Goal: Task Accomplishment & Management: Manage account settings

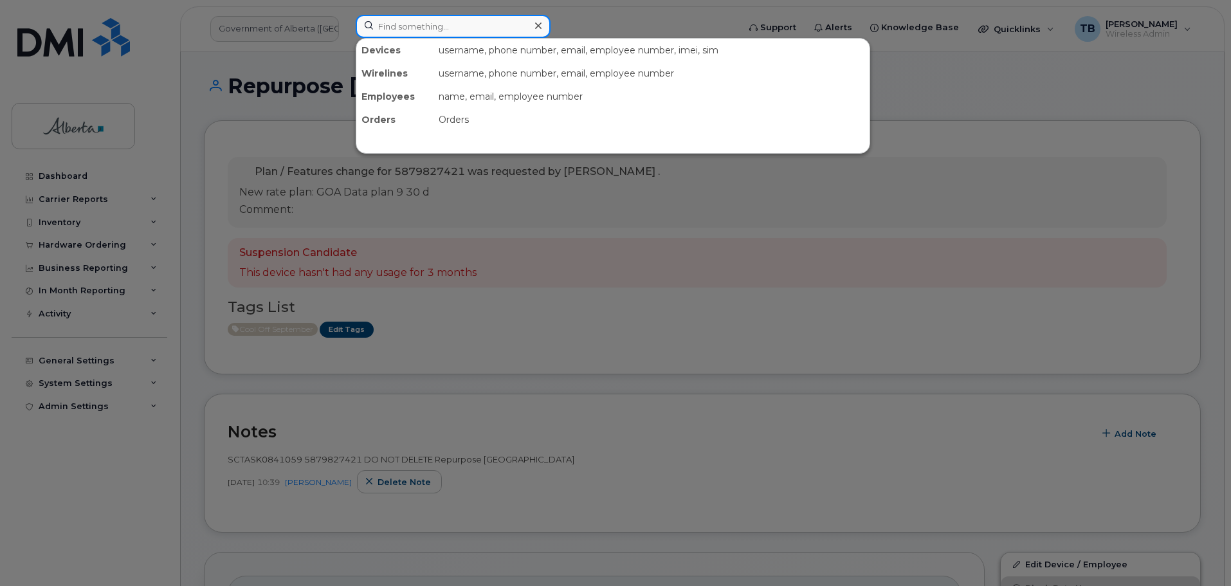
click at [387, 30] on input at bounding box center [453, 26] width 195 height 23
paste input "5873345855"
type input "5873345855"
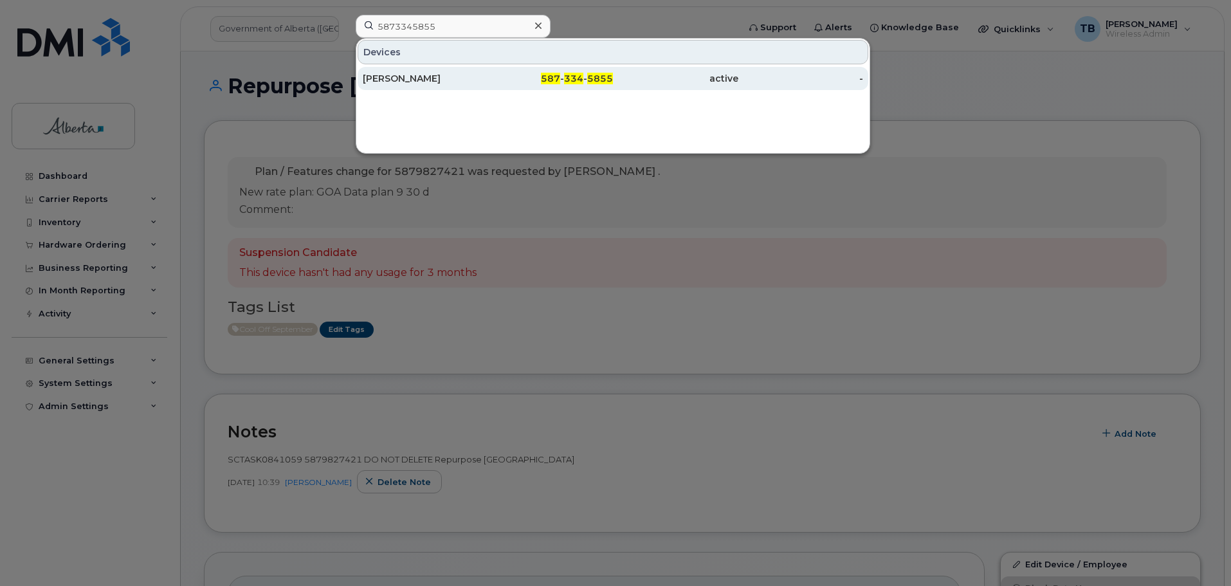
click at [393, 86] on div "[PERSON_NAME]" at bounding box center [425, 78] width 125 height 23
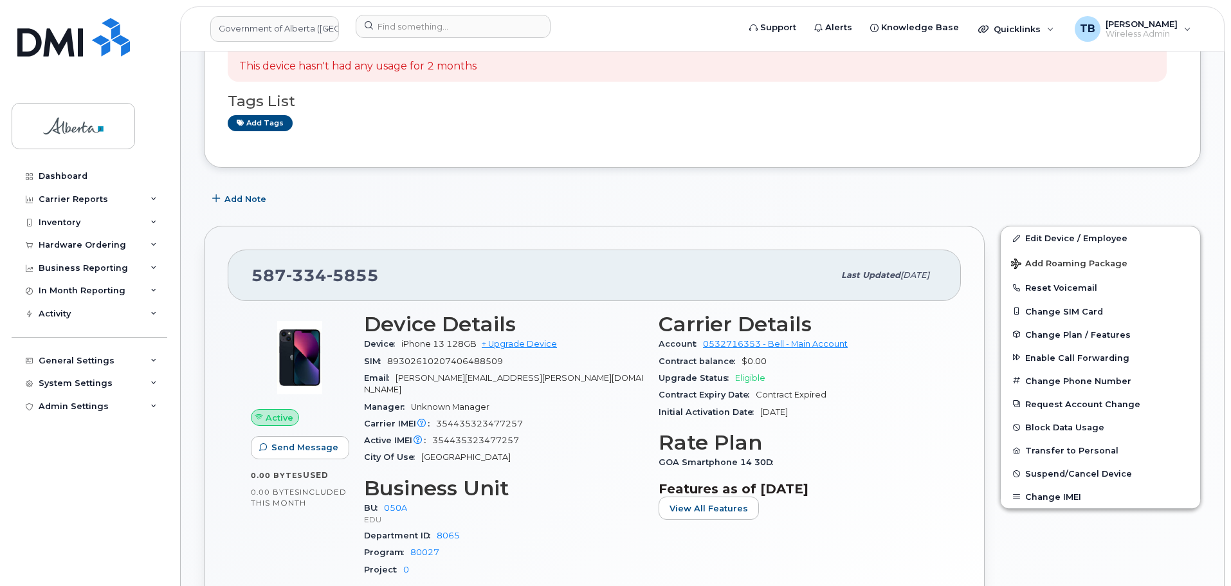
scroll to position [322, 0]
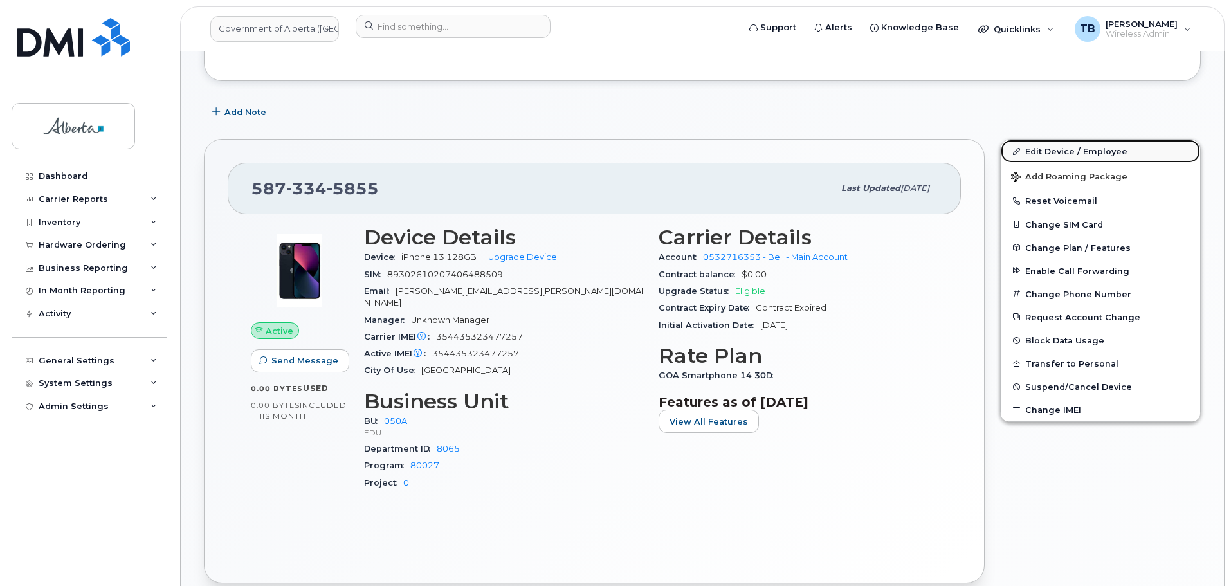
click at [1075, 151] on link "Edit Device / Employee" at bounding box center [1100, 151] width 199 height 23
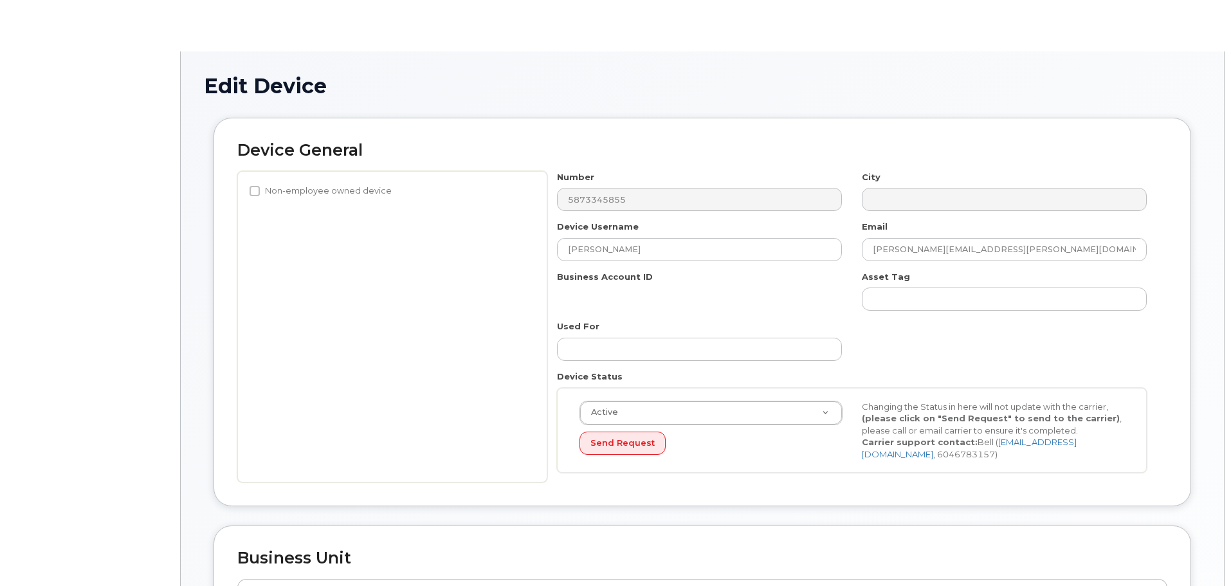
select select "4749738"
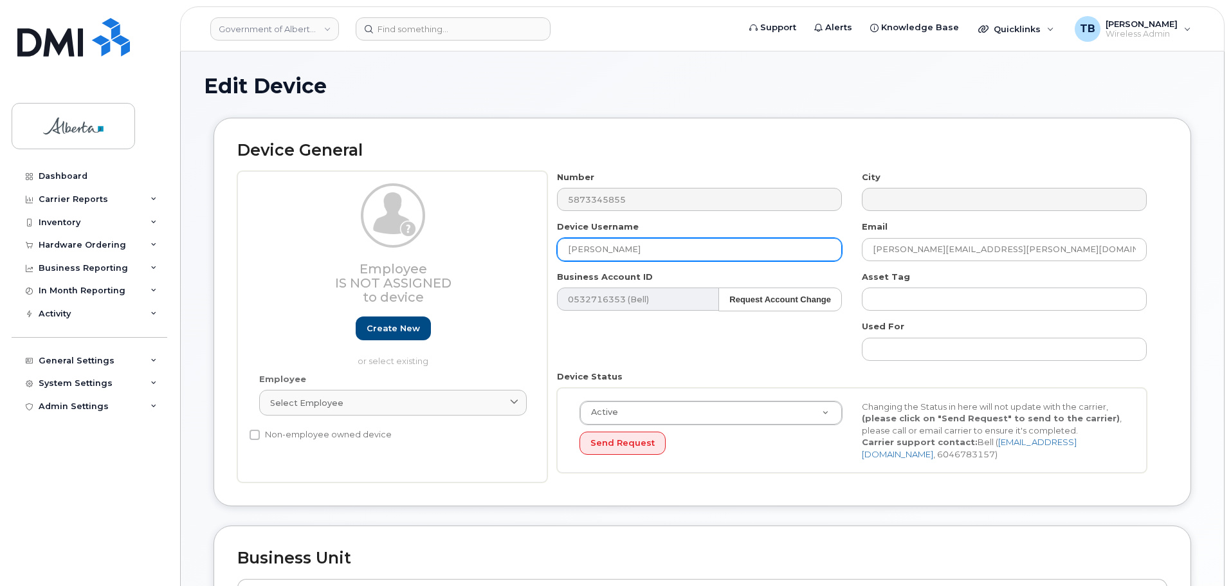
drag, startPoint x: 544, startPoint y: 249, endPoint x: 454, endPoint y: 247, distance: 90.7
click at [455, 247] on div "Employee Is not assigned to device Create new or select existing Employee Selec…" at bounding box center [702, 327] width 930 height 312
paste input "Manager, Resource Authorizatio"
drag, startPoint x: 611, startPoint y: 250, endPoint x: 562, endPoint y: 252, distance: 48.3
click at [562, 252] on input "Manager, Resource Authorization Vancant" at bounding box center [699, 249] width 285 height 23
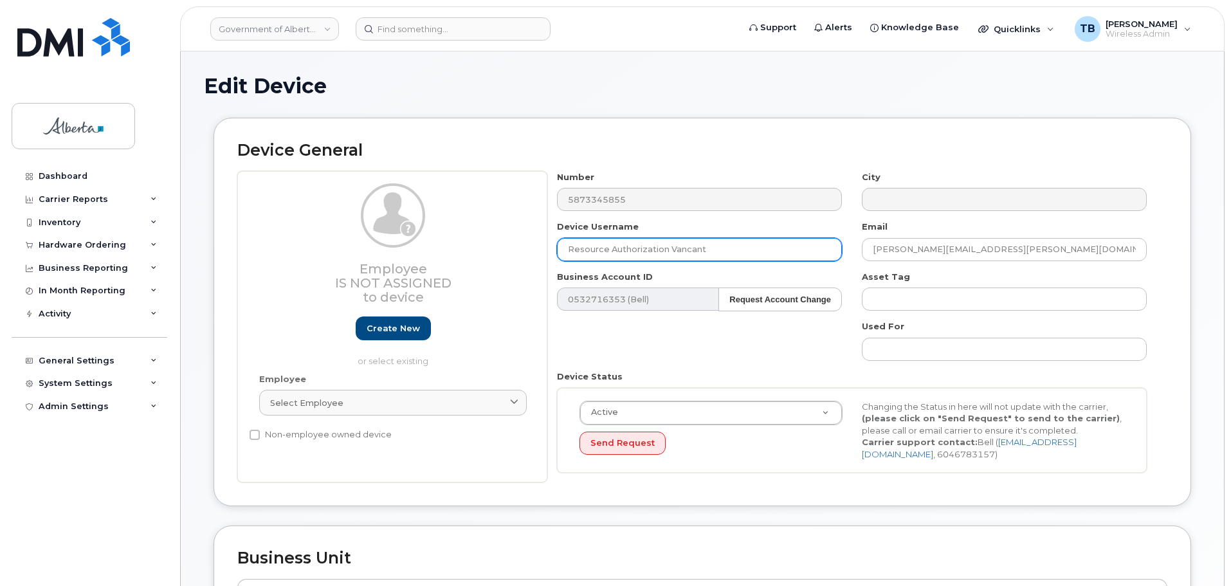
click at [667, 246] on input "Resource Authorization Vancant" at bounding box center [699, 249] width 285 height 23
paste input "Manager,"
click at [664, 246] on input "Resource AuthorizationManager Vancant" at bounding box center [699, 249] width 285 height 23
type input "Resource Authorization Manager Vancant"
drag, startPoint x: 1022, startPoint y: 250, endPoint x: 814, endPoint y: 249, distance: 208.5
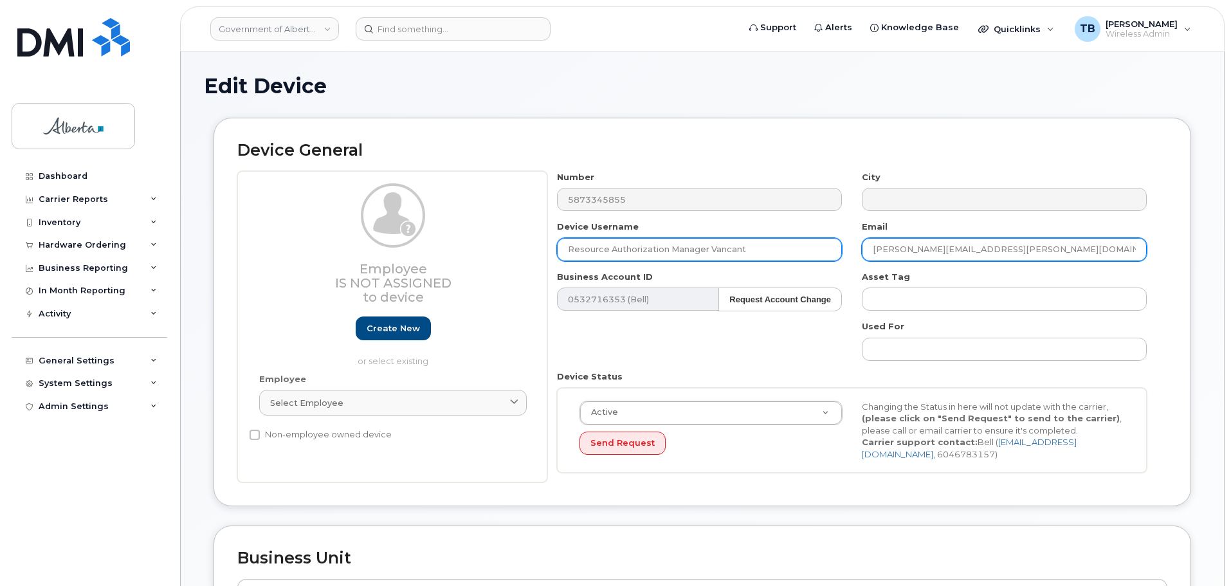
click at [814, 249] on div "Number 5873345855 City Device Username Resource Authorization Manager Vancant E…" at bounding box center [853, 327] width 610 height 312
click at [813, 249] on input "Resource Authorization Manager Vancant" at bounding box center [699, 249] width 285 height 23
drag, startPoint x: 977, startPoint y: 252, endPoint x: 837, endPoint y: 248, distance: 140.3
click at [837, 248] on div "Number 5873345855 City Device Username Resource Authorization Manager Vancant E…" at bounding box center [853, 327] width 610 height 312
paste input "Aminata.Bah"
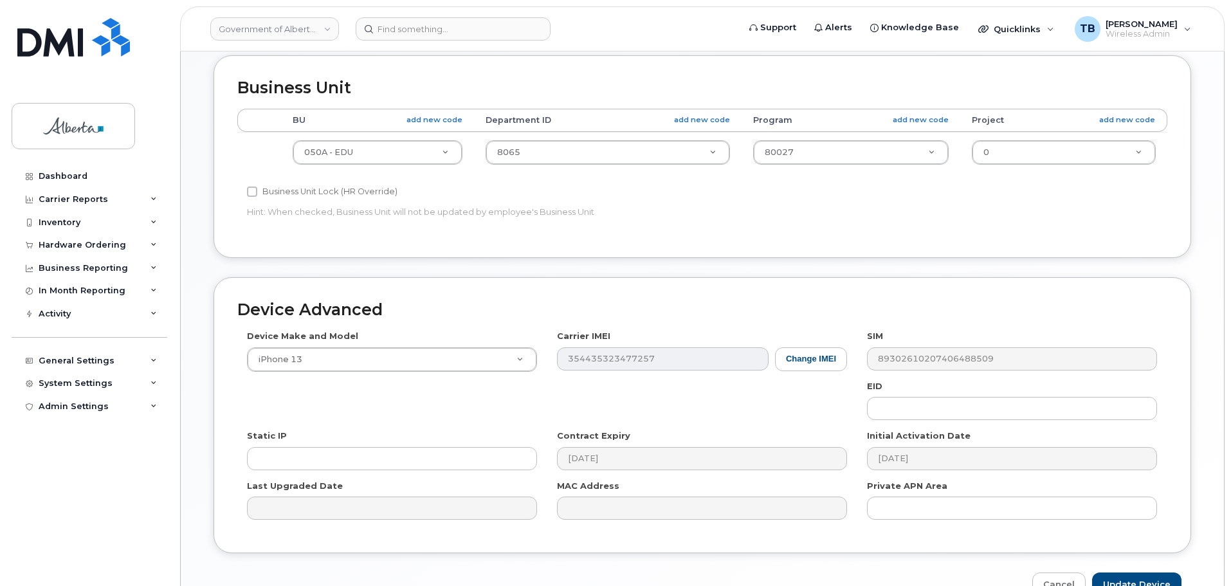
scroll to position [545, 0]
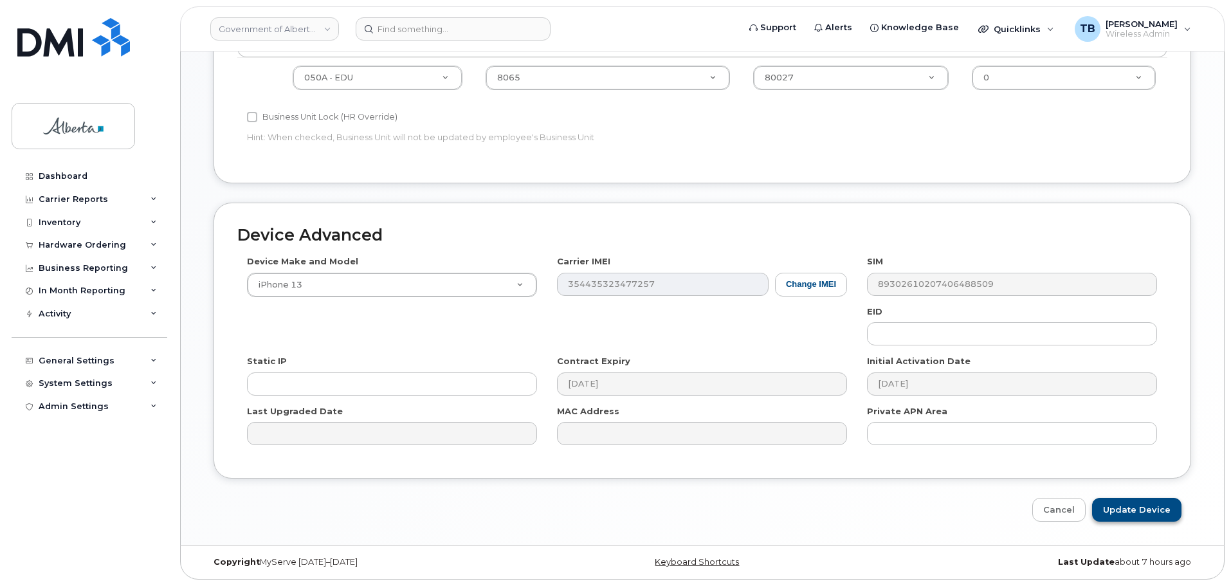
type input "Aminata.Bah@gov.ab.ca"
drag, startPoint x: 1127, startPoint y: 504, endPoint x: 740, endPoint y: 325, distance: 426.9
click at [1127, 504] on input "Update Device" at bounding box center [1136, 510] width 89 height 24
type input "Saving..."
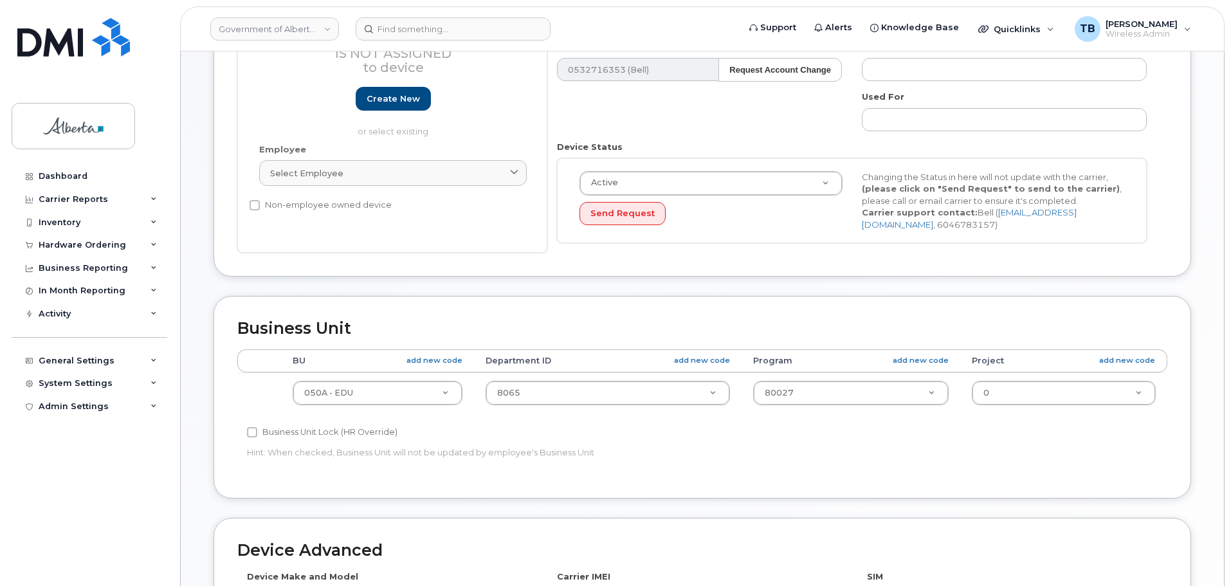
scroll to position [95, 0]
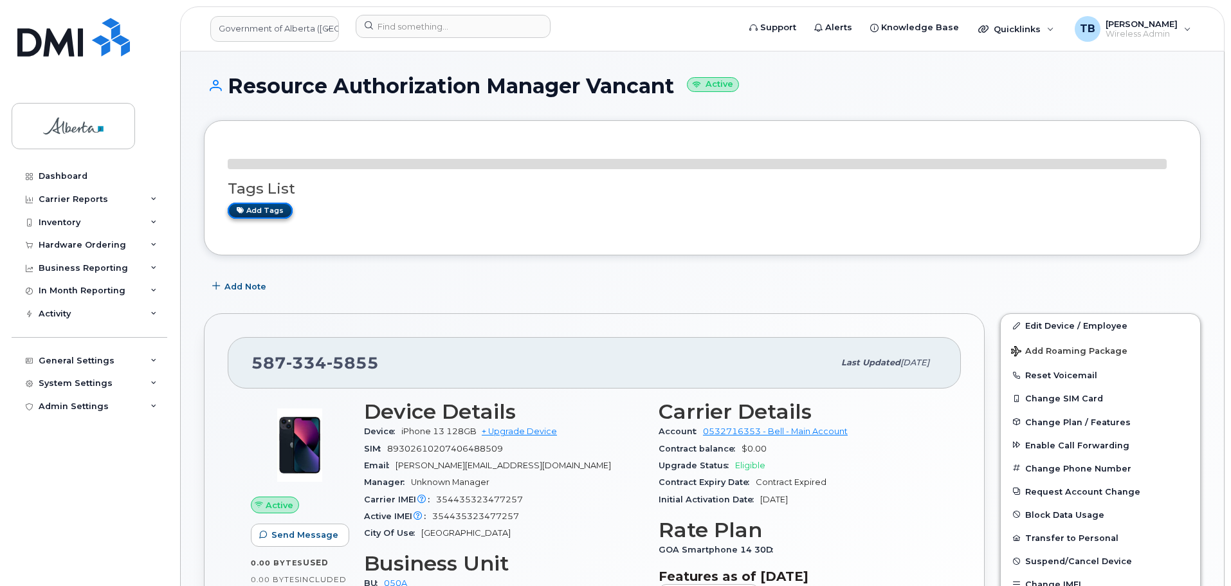
click at [262, 216] on div "Tags List Add tags" at bounding box center [703, 188] width 950 height 88
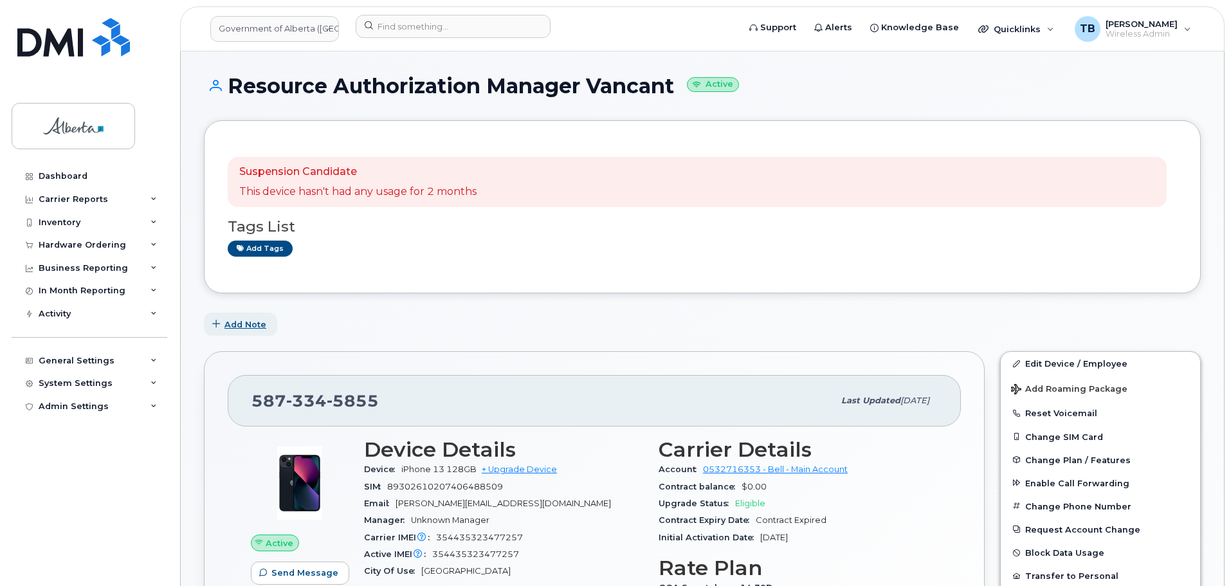
click at [244, 322] on span "Add Note" at bounding box center [246, 324] width 42 height 12
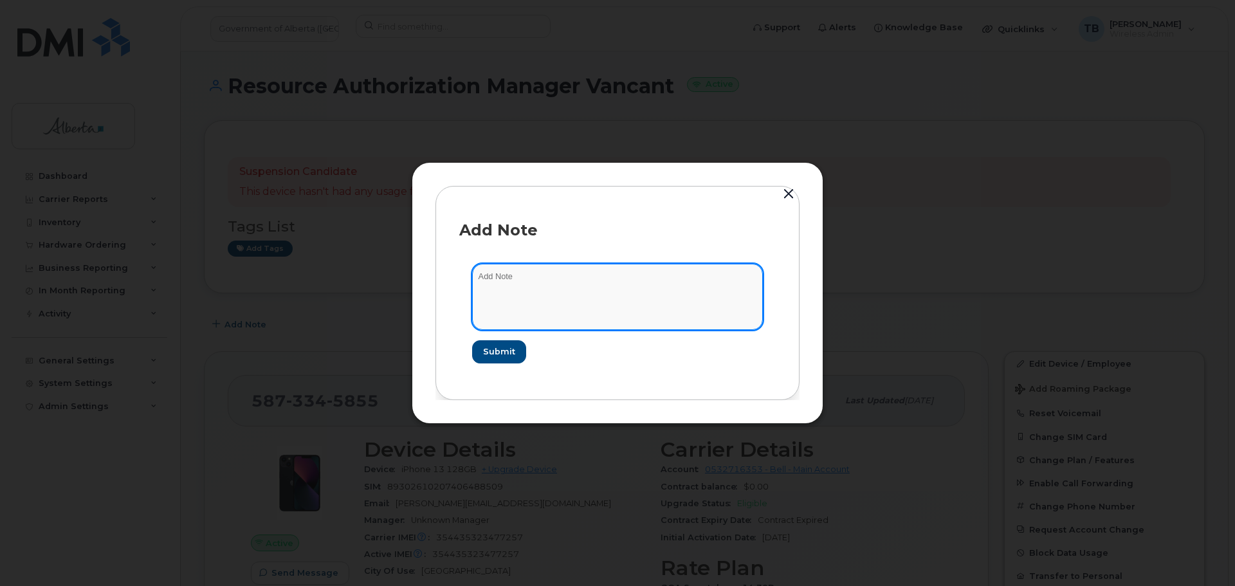
click at [537, 305] on textarea at bounding box center [617, 297] width 291 height 66
paste textarea "SCTASK0845888"
paste textarea "Plan Suspend - (2)"
type textarea "SCTASK0845888 Plan Suspend - (2)"
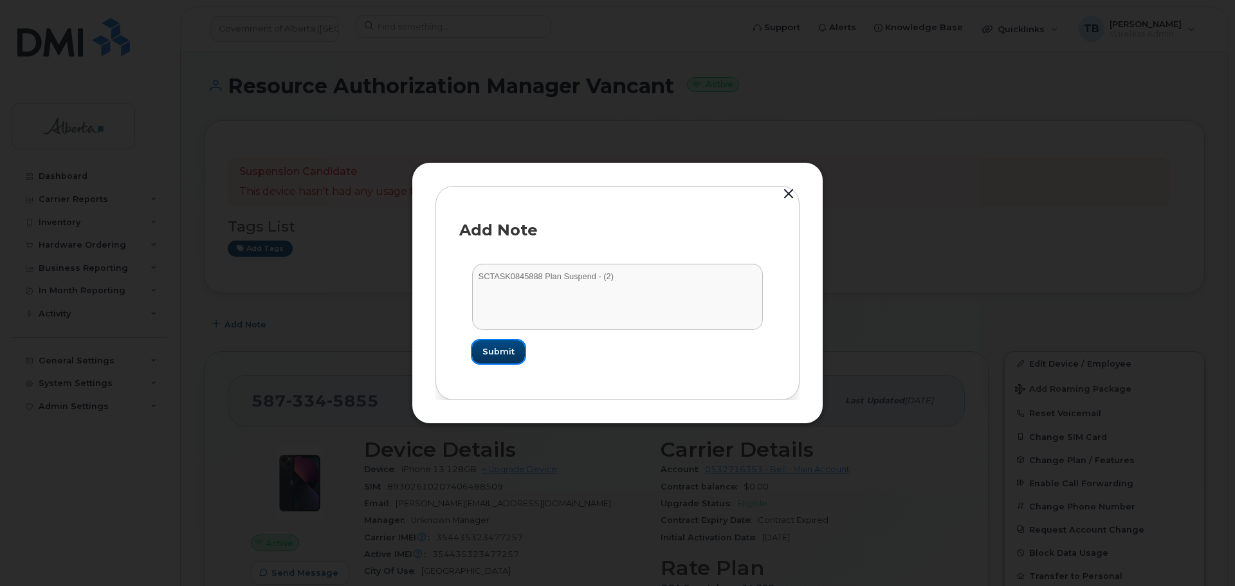
click at [509, 348] on span "Submit" at bounding box center [499, 352] width 32 height 12
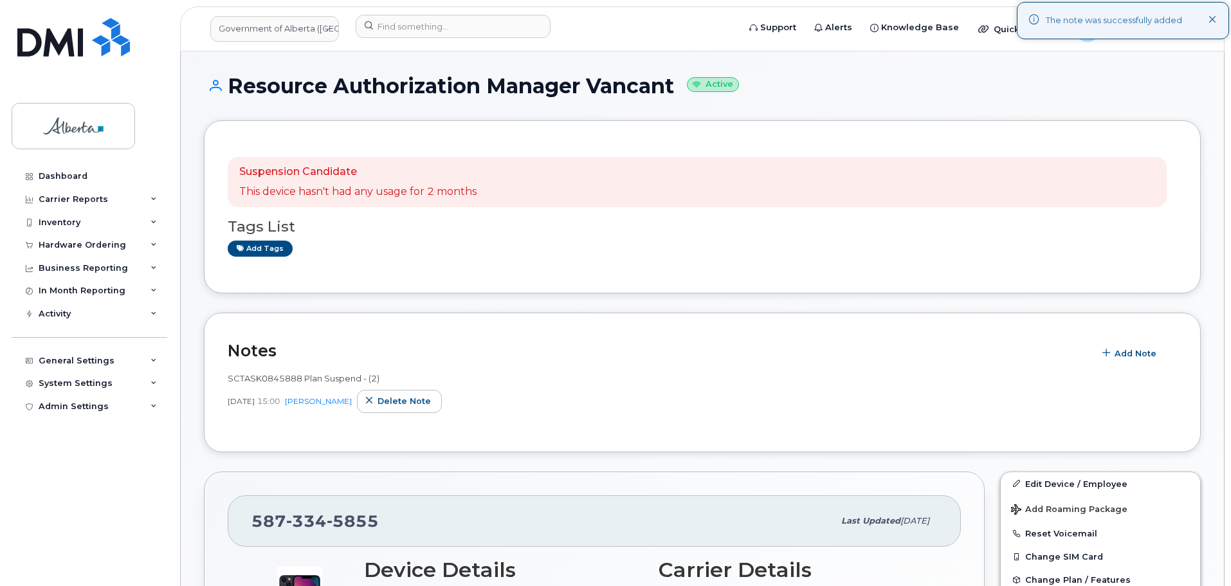
scroll to position [193, 0]
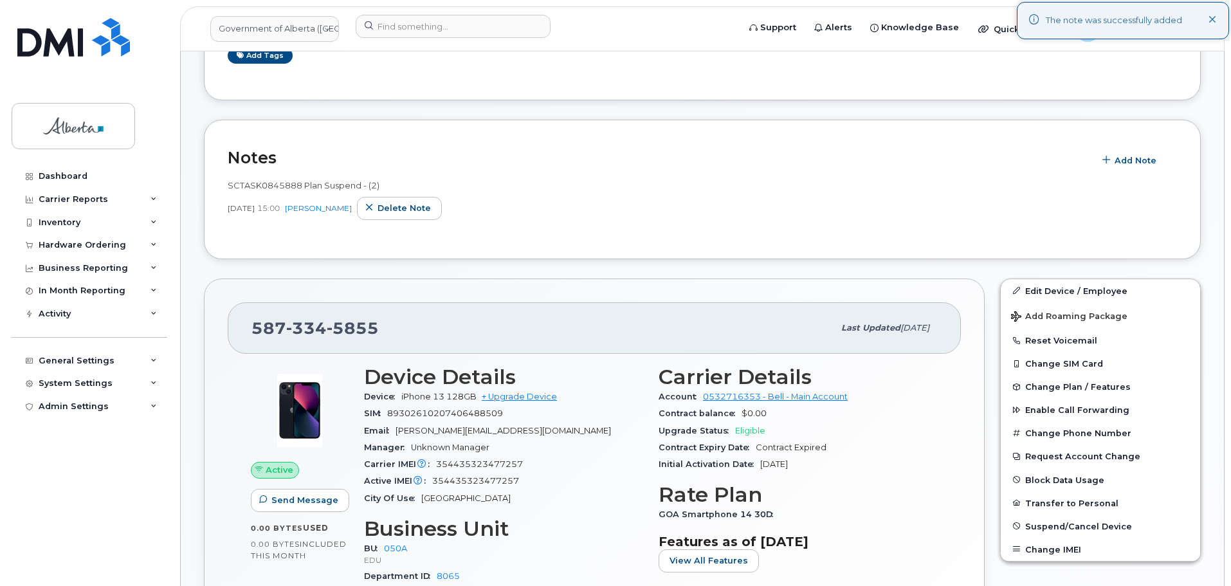
click at [247, 181] on span "SCTASK0845888 Plan Suspend - (2)" at bounding box center [304, 185] width 152 height 10
copy span "SCTASK0845888"
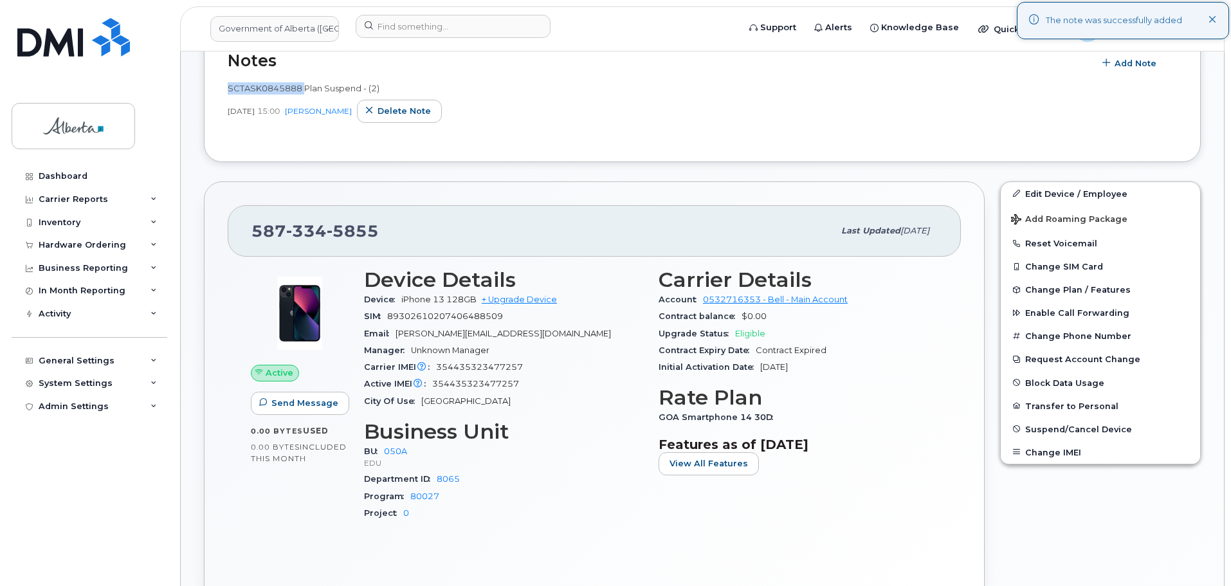
scroll to position [386, 0]
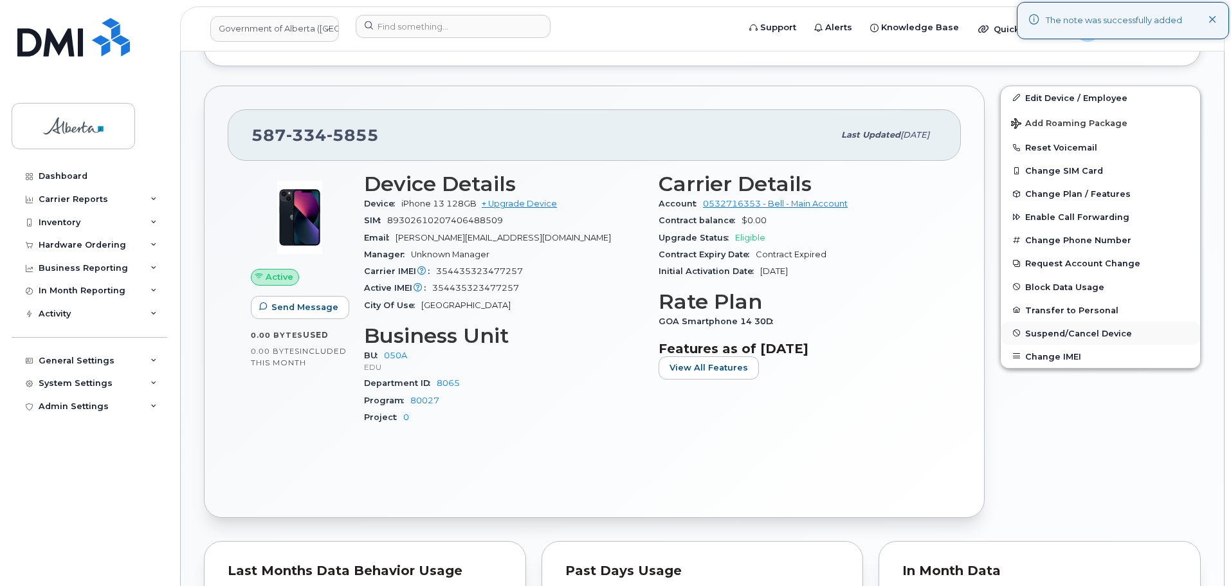
click at [1049, 337] on span "Suspend/Cancel Device" at bounding box center [1079, 333] width 107 height 10
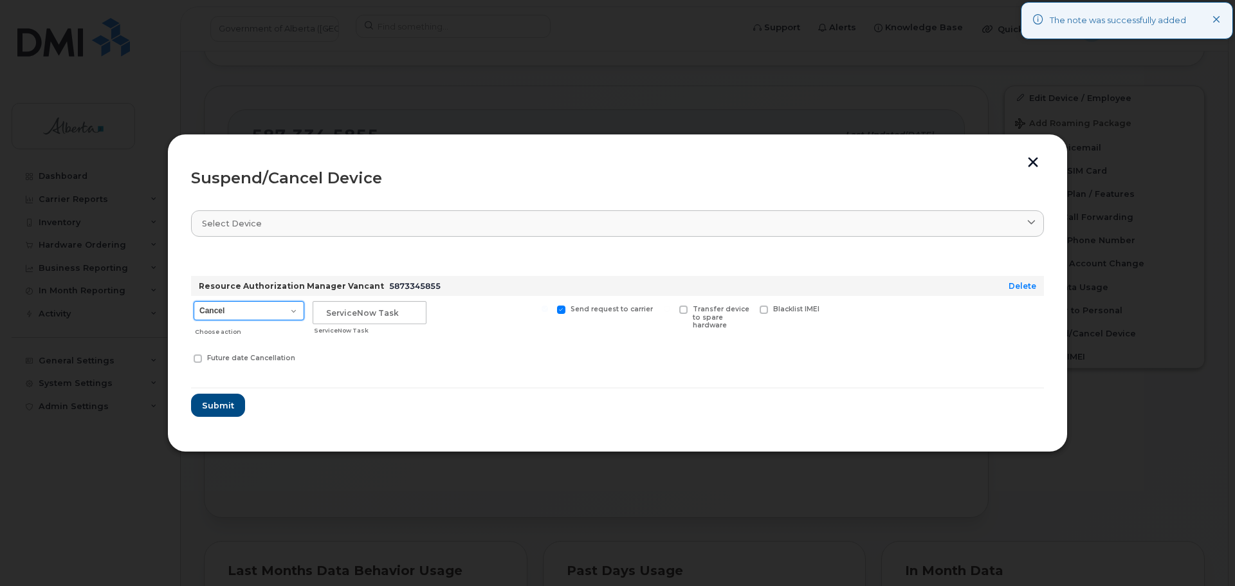
click at [229, 304] on select "Cancel Suspend - Extend Suspension Suspend - Reduced Rate Suspend - Lost Device…" at bounding box center [249, 310] width 111 height 19
select select "[object Object]"
click at [194, 301] on select "Cancel Suspend - Extend Suspension Suspend - Reduced Rate Suspend - Lost Device…" at bounding box center [249, 310] width 111 height 19
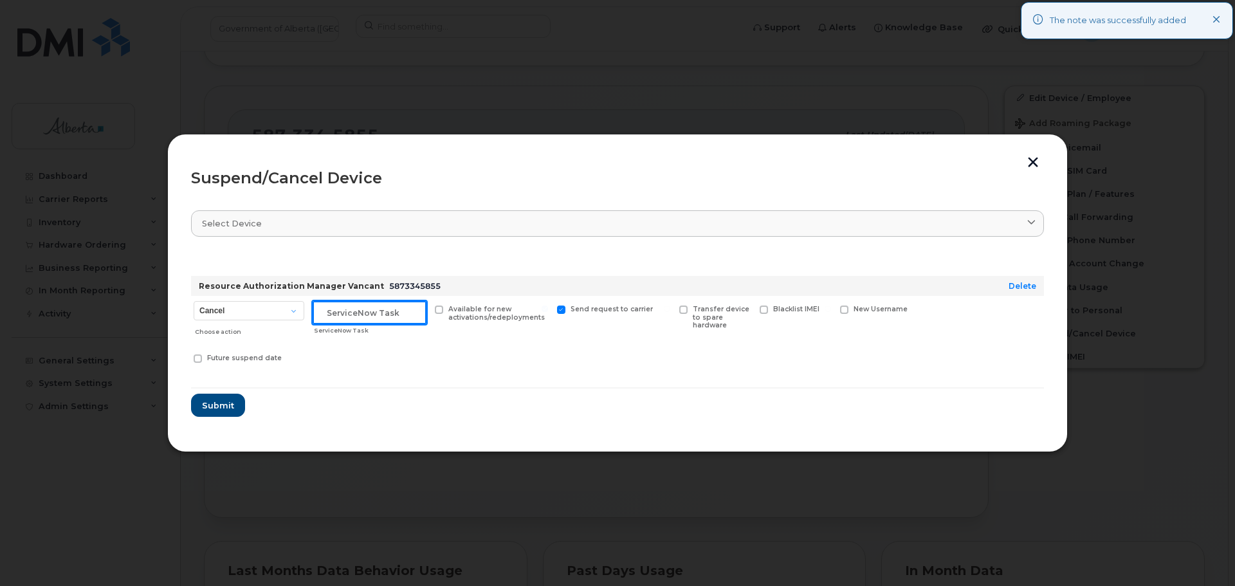
click at [367, 314] on input "text" at bounding box center [370, 312] width 114 height 23
paste input "SCTASK0845888"
type input "SCTASK0845888"
click at [208, 409] on span "Submit" at bounding box center [217, 406] width 32 height 12
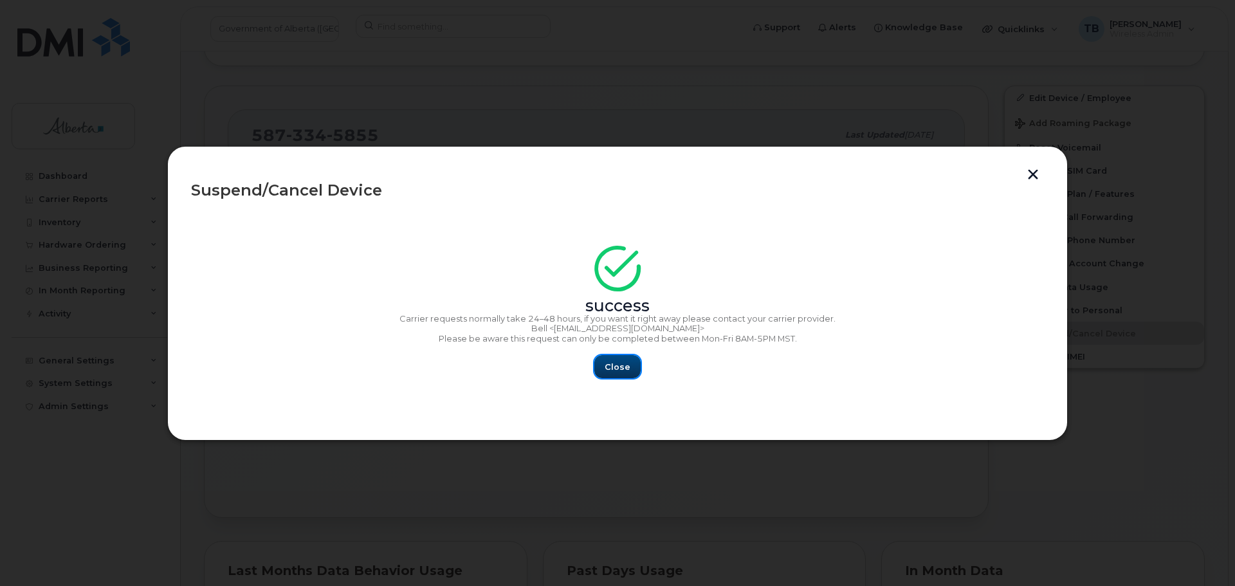
click at [613, 362] on span "Close" at bounding box center [618, 367] width 26 height 12
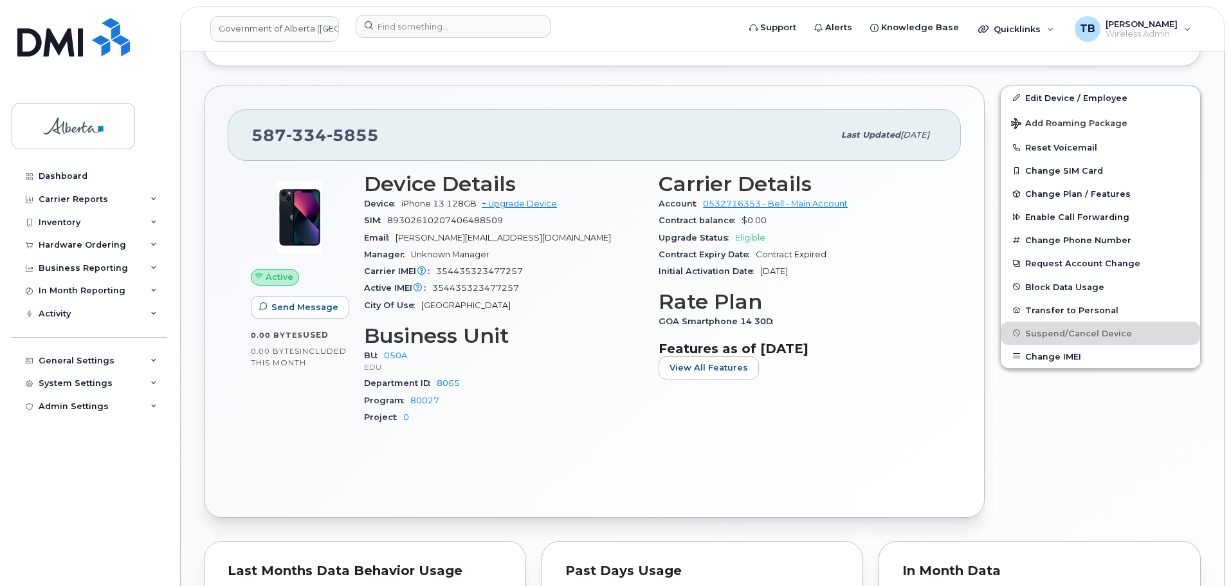
click at [664, 454] on div "Active Send Message 0.00 Bytes  used 0.00 Bytes  included this month Device Det…" at bounding box center [594, 327] width 733 height 333
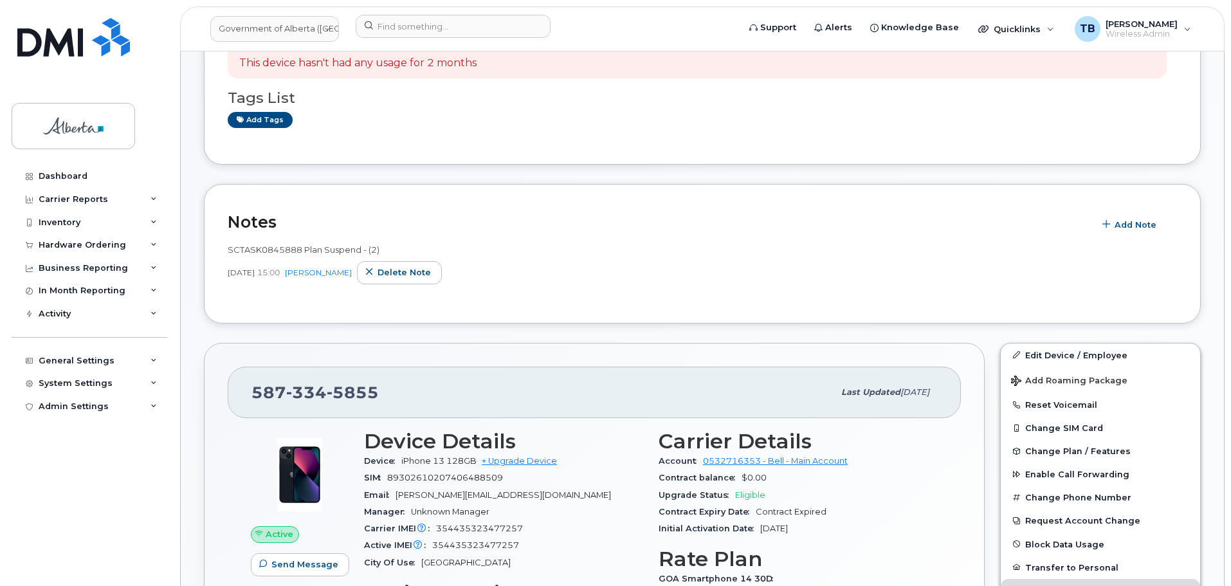
scroll to position [0, 0]
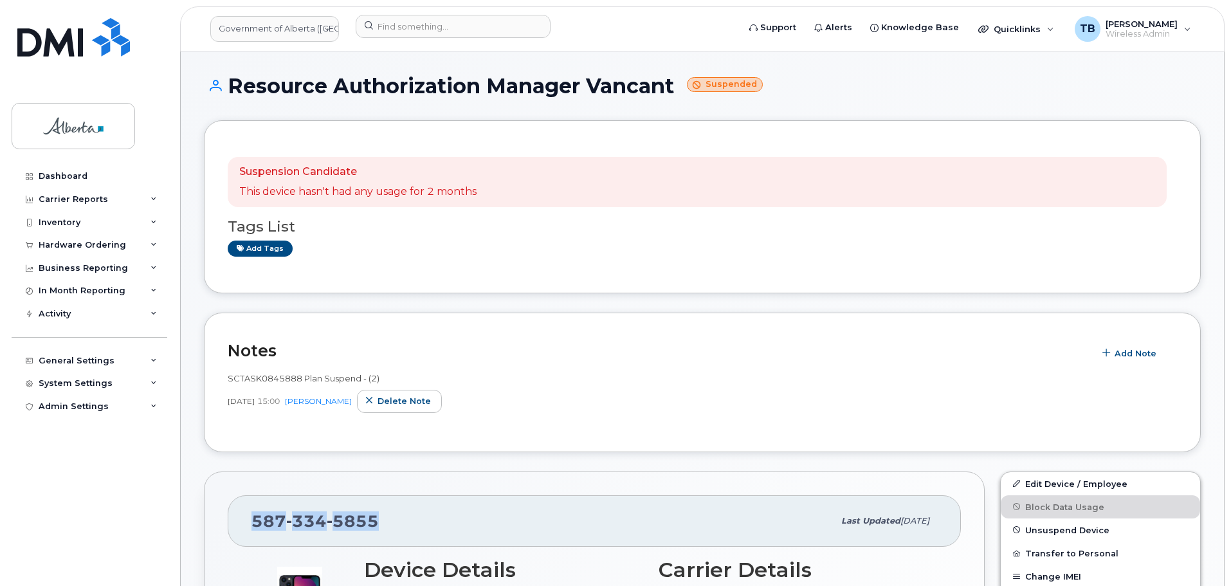
drag, startPoint x: 389, startPoint y: 527, endPoint x: 253, endPoint y: 528, distance: 135.1
click at [253, 528] on div "587 334 5855" at bounding box center [543, 521] width 582 height 27
copy span "587 334 5855"
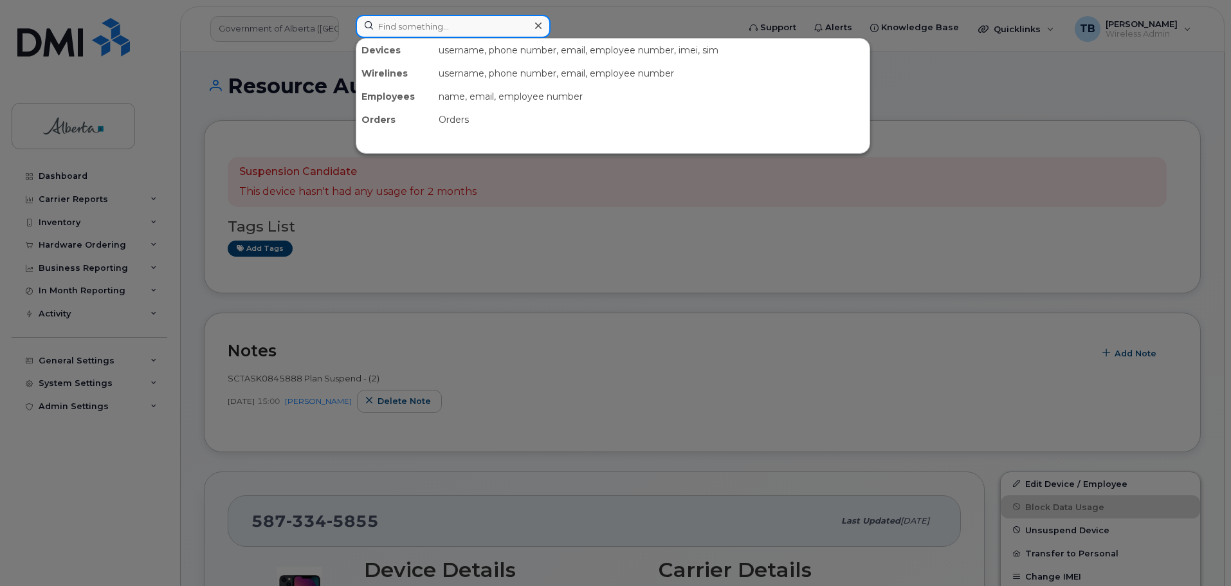
click at [461, 29] on input at bounding box center [453, 26] width 195 height 23
paste input "7808938267"
type input "7808938267"
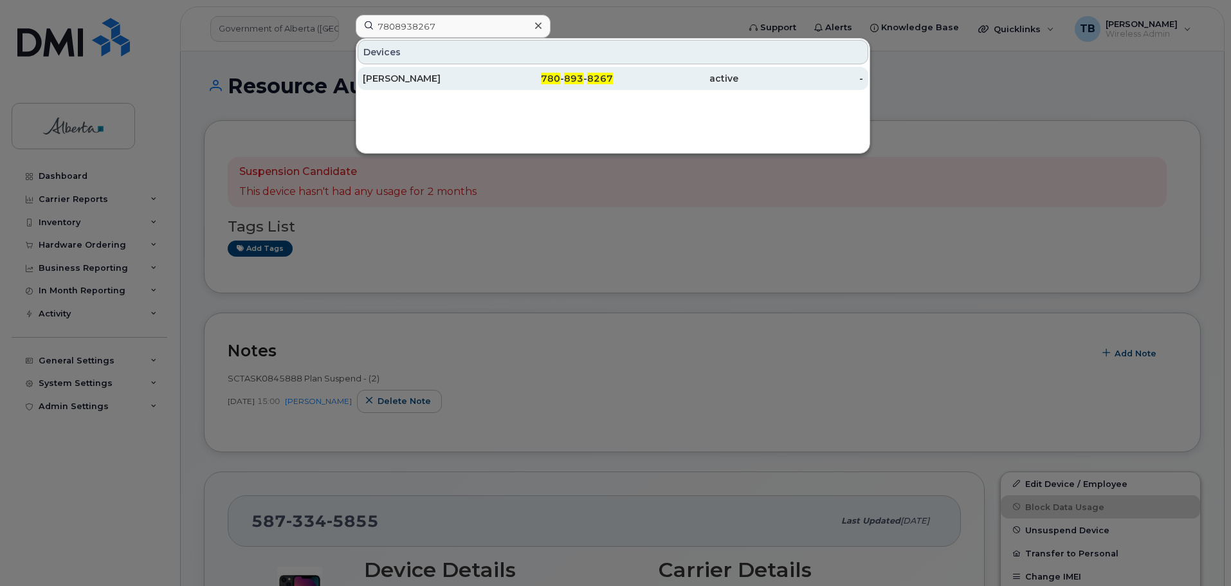
click at [423, 83] on div "[PERSON_NAME]" at bounding box center [425, 78] width 125 height 13
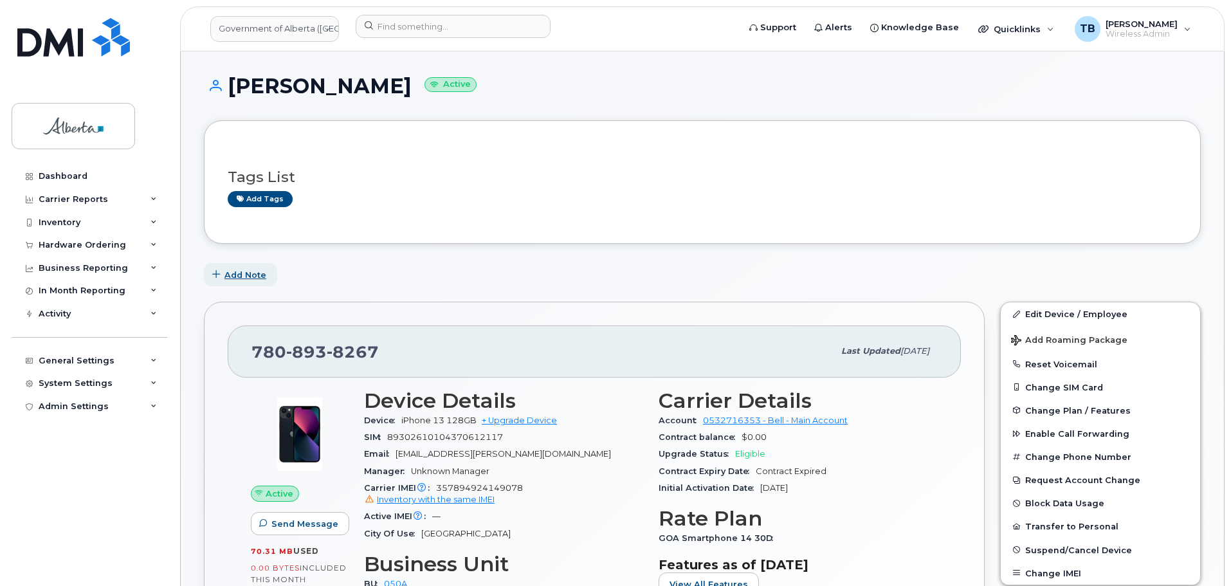
click at [237, 276] on span "Add Note" at bounding box center [246, 275] width 42 height 12
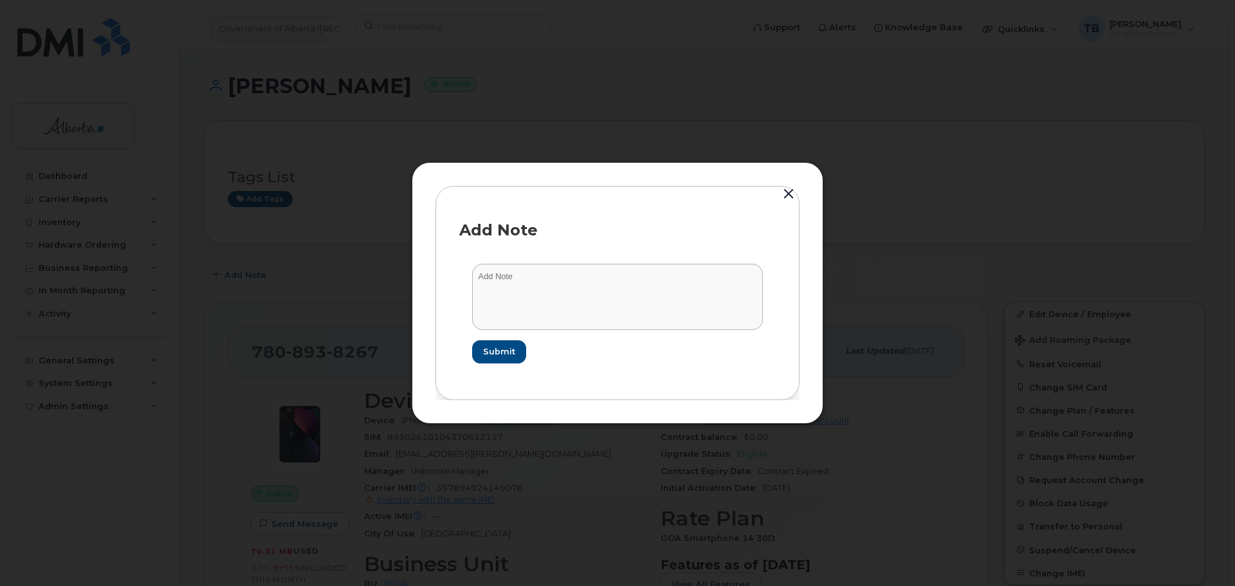
drag, startPoint x: 591, startPoint y: 333, endPoint x: 578, endPoint y: 320, distance: 18.2
click at [589, 333] on form "Submit" at bounding box center [617, 313] width 317 height 125
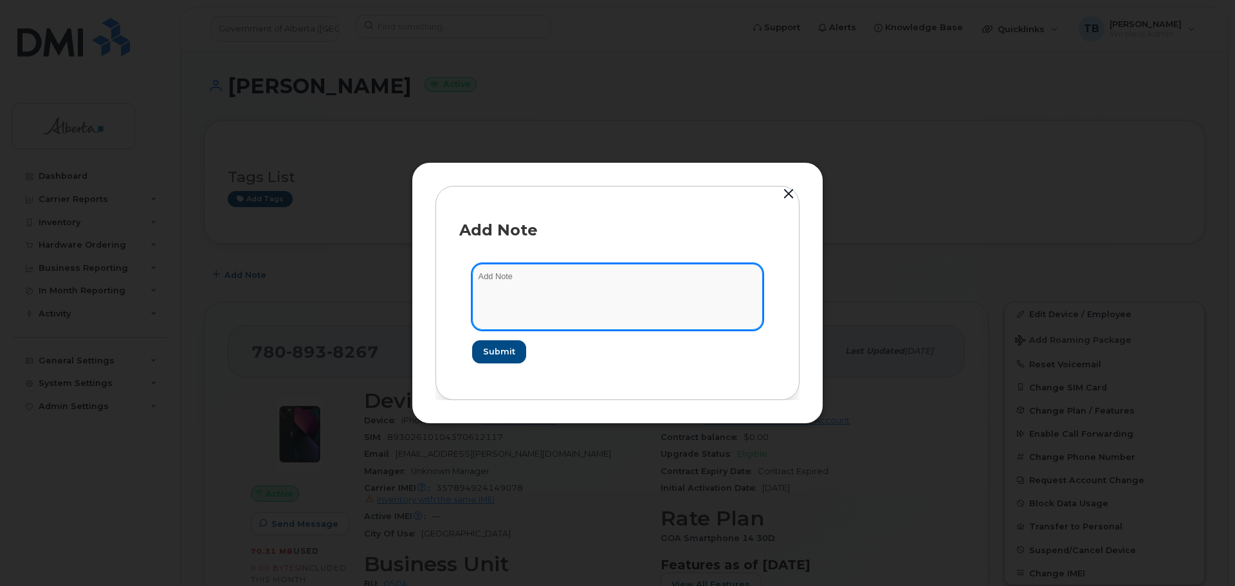
click at [572, 315] on textarea at bounding box center [617, 297] width 291 height 66
paste textarea "SCTASK0845888"
paste textarea "Plan Suspend - (2)"
click at [497, 281] on textarea "SCTASK0845888 Plan Suspend - (2)" at bounding box center [617, 297] width 291 height 66
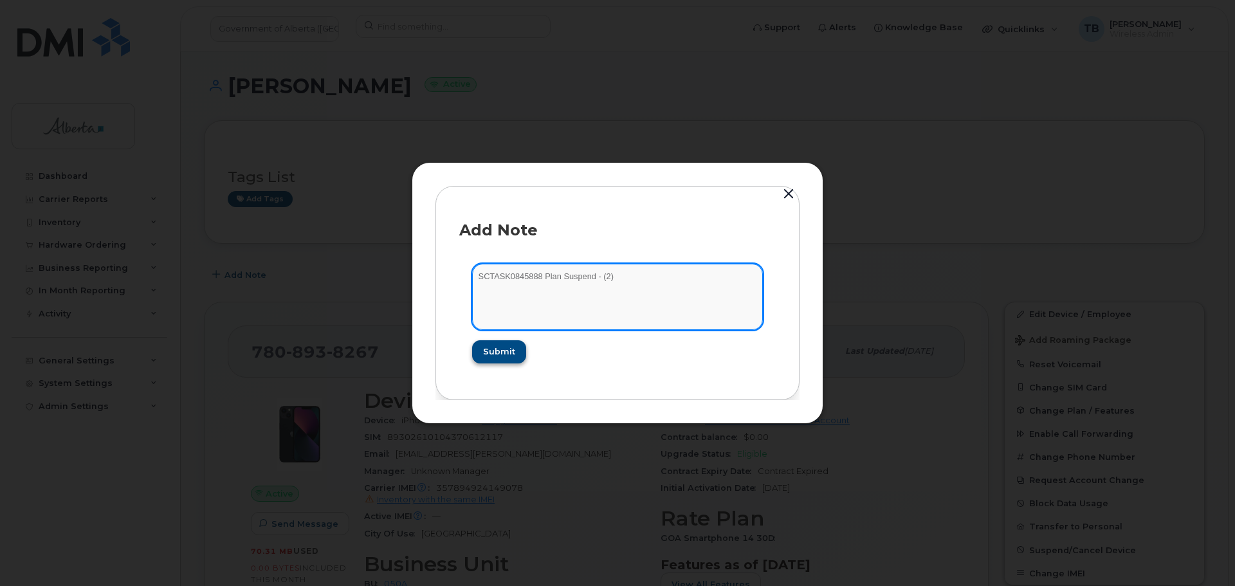
type textarea "SCTASK0845888 Plan Suspend - (2)"
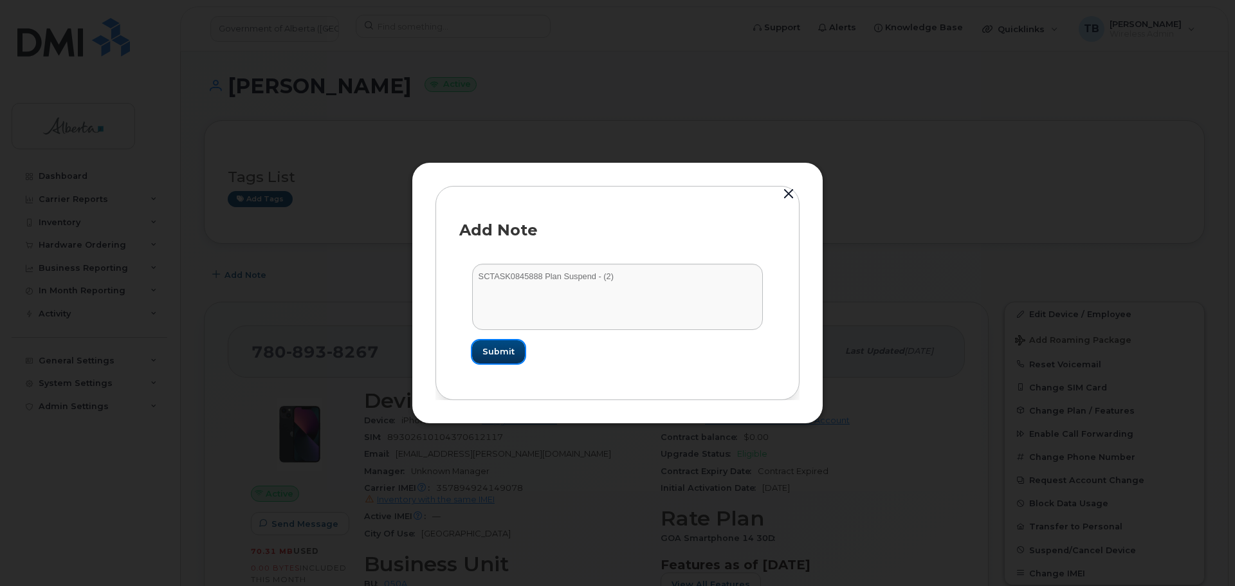
click at [507, 340] on button "Submit" at bounding box center [498, 351] width 53 height 23
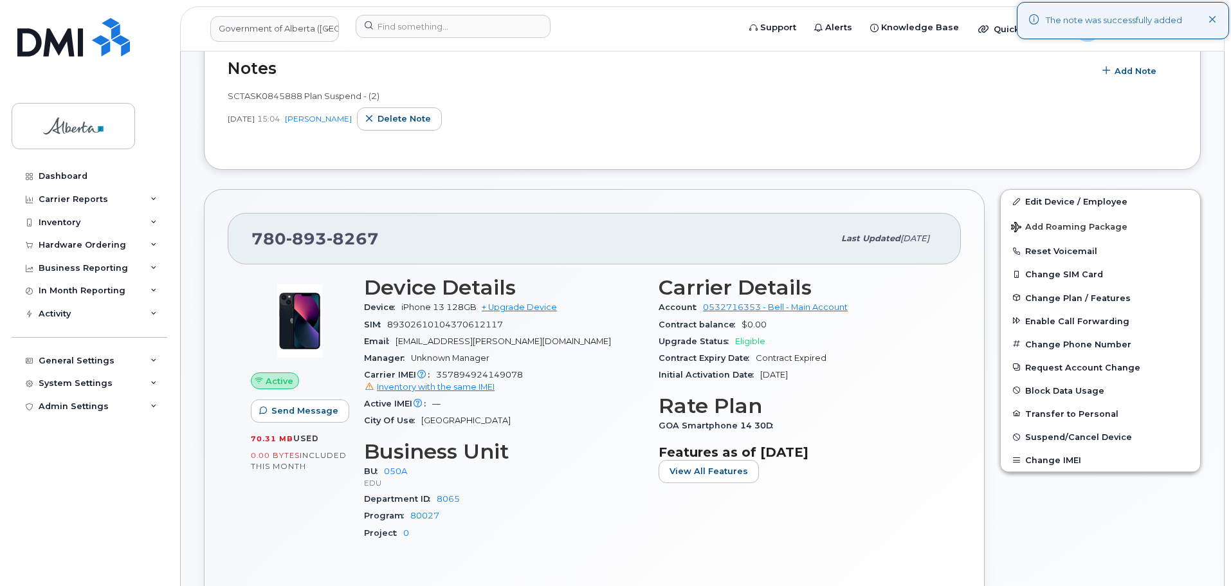
scroll to position [257, 0]
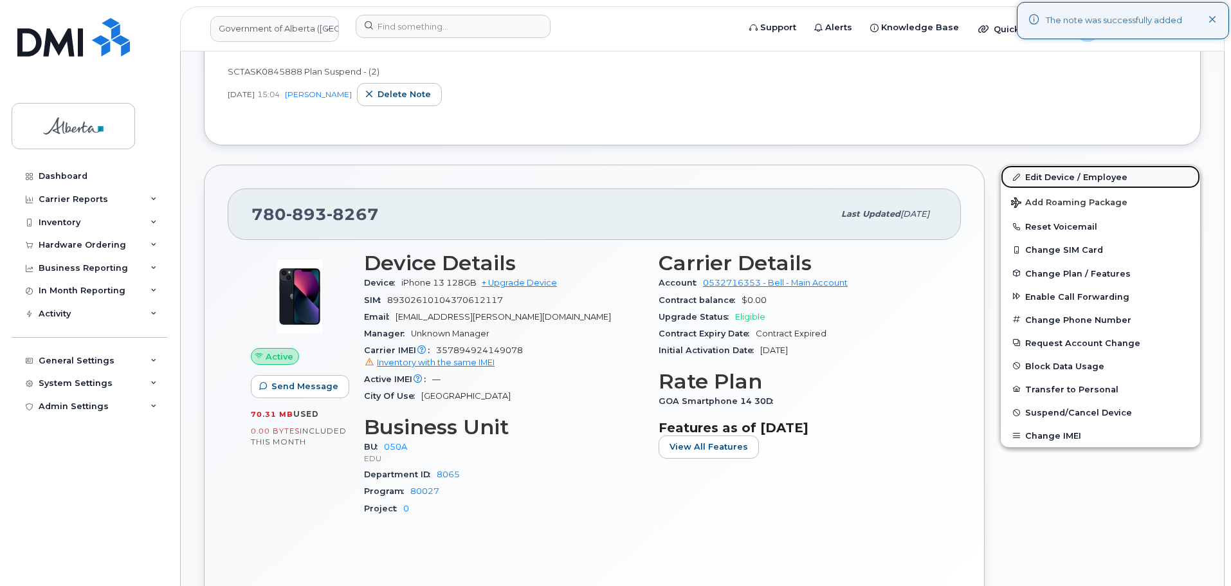
click at [1051, 178] on link "Edit Device / Employee" at bounding box center [1100, 176] width 199 height 23
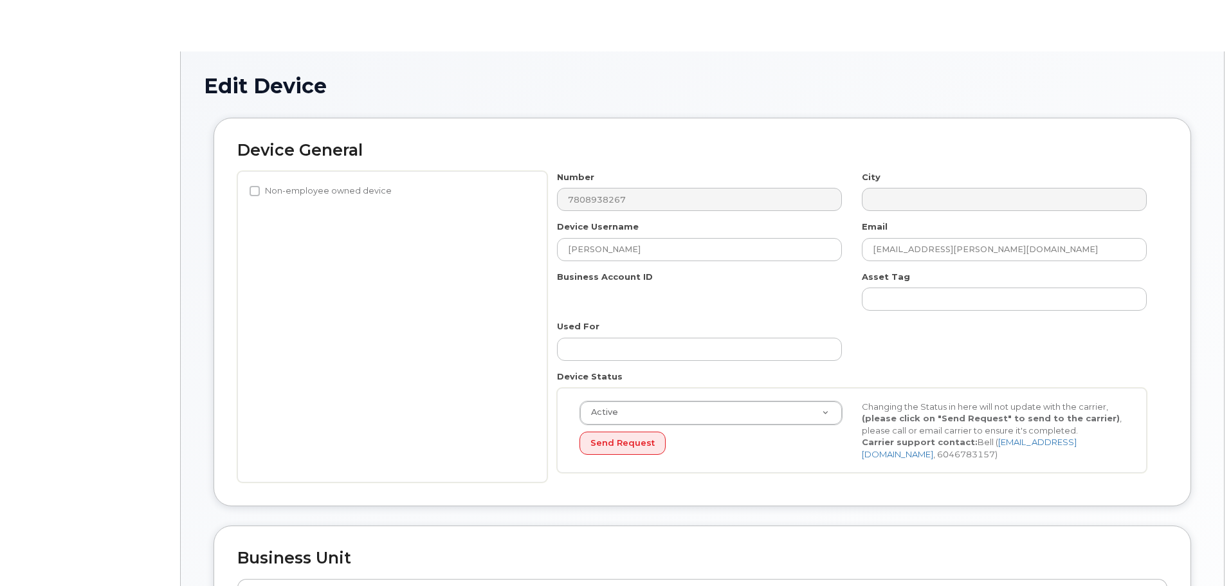
select select "4749738"
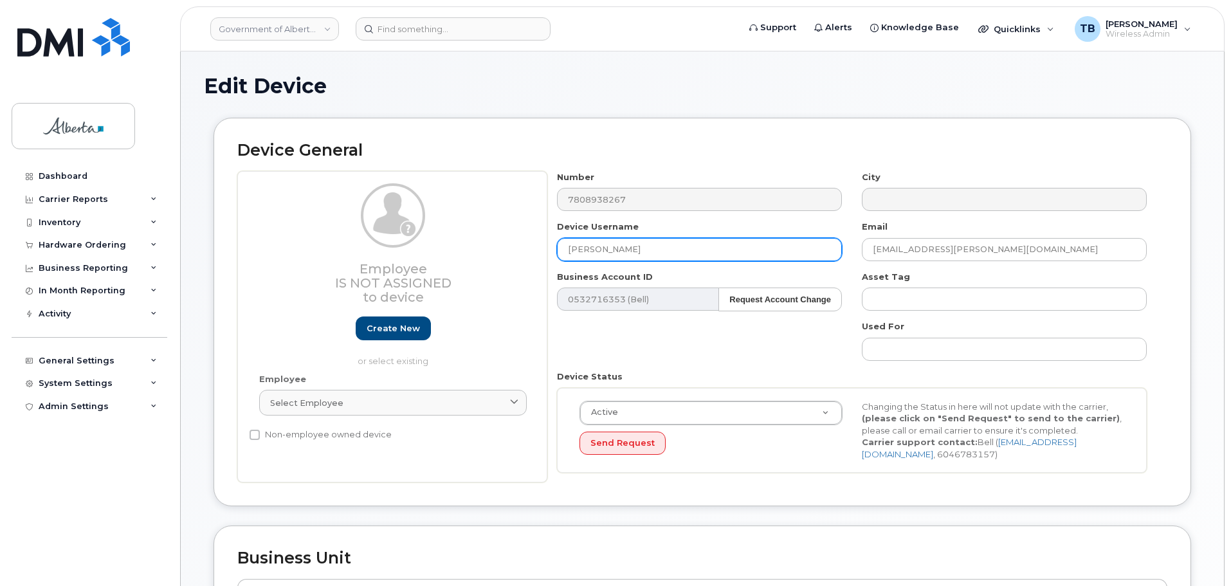
drag, startPoint x: 700, startPoint y: 250, endPoint x: 508, endPoint y: 252, distance: 192.4
click at [508, 252] on div "Employee Is not assigned to device Create new or select existing Employee Selec…" at bounding box center [702, 327] width 930 height 312
paste input "Resource Development Manager Vacant"
type input "Resource Development Manager Vacant"
drag, startPoint x: 1027, startPoint y: 254, endPoint x: 827, endPoint y: 250, distance: 200.1
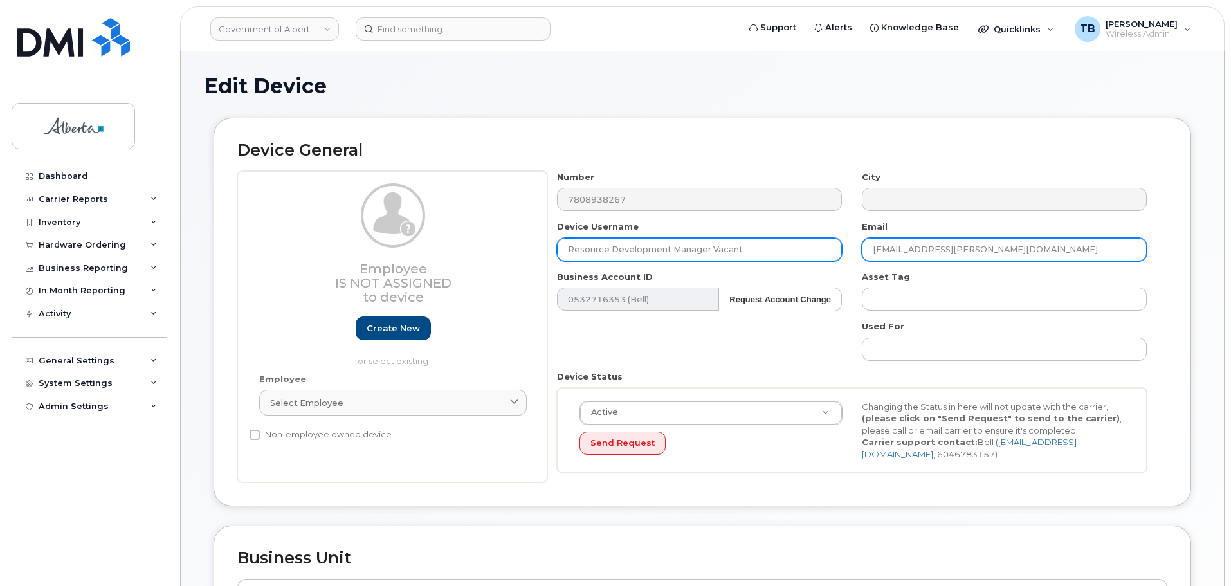
click at [833, 251] on div "Number 7808938267 City Device Username Resource Development Manager Vacant Emai…" at bounding box center [853, 327] width 610 height 312
click at [827, 250] on input "Resource Development Manager Vacant" at bounding box center [699, 249] width 285 height 23
click at [1010, 249] on input "Gooneshwaree.Beeson@gov.ab.ca" at bounding box center [1004, 249] width 285 height 23
paste input "Aminata.Bah"
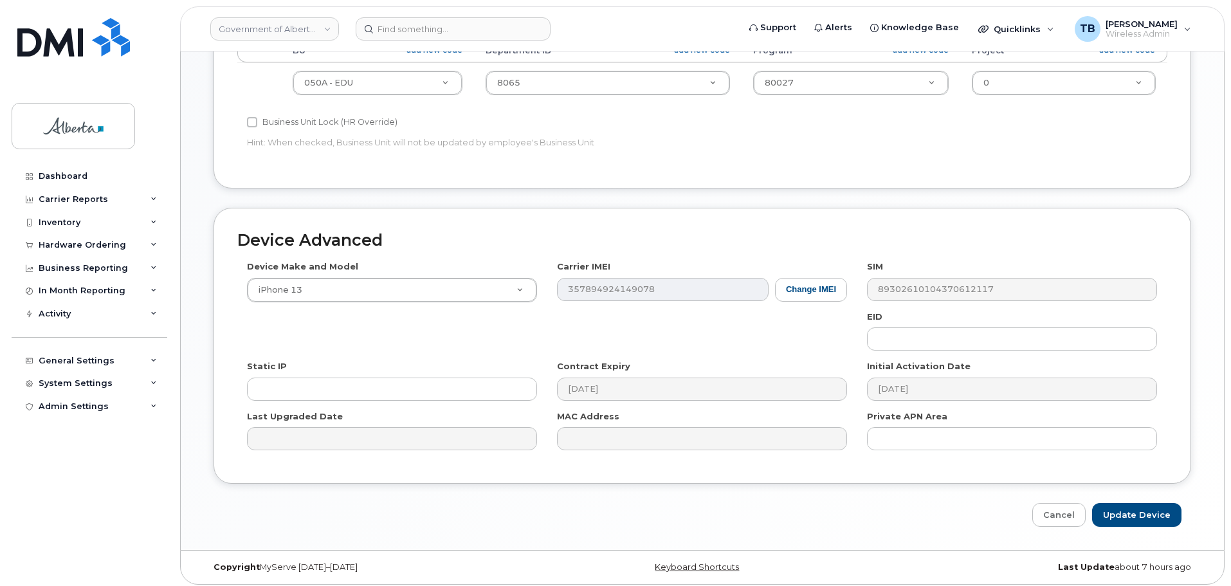
scroll to position [545, 0]
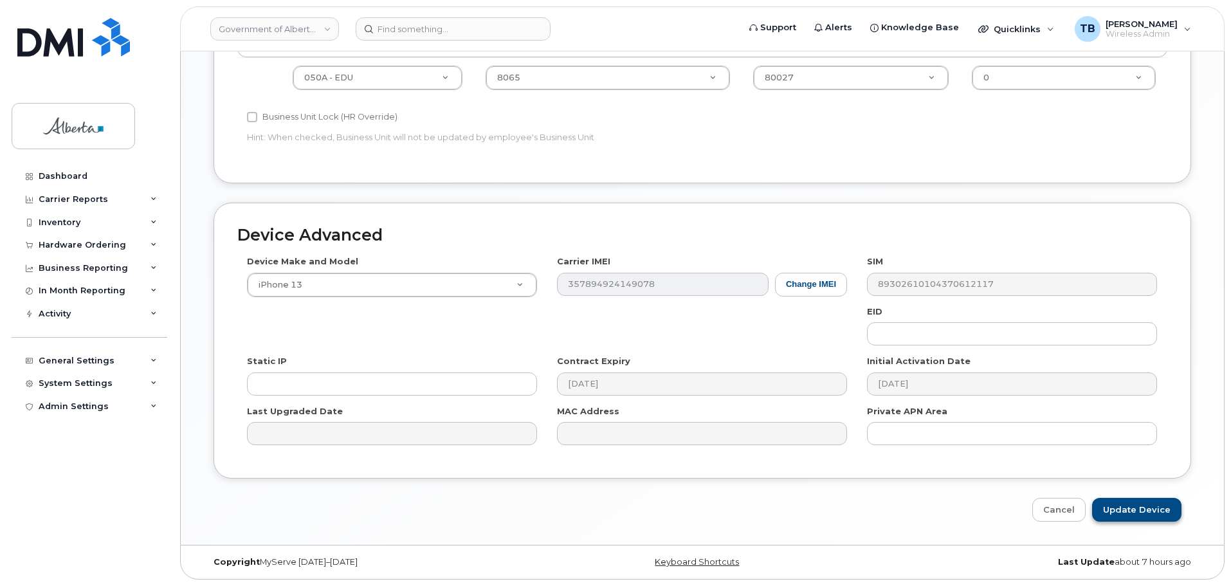
type input "[PERSON_NAME][EMAIL_ADDRESS][DOMAIN_NAME]"
click at [1114, 511] on input "Update Device" at bounding box center [1136, 510] width 89 height 24
type input "Saving..."
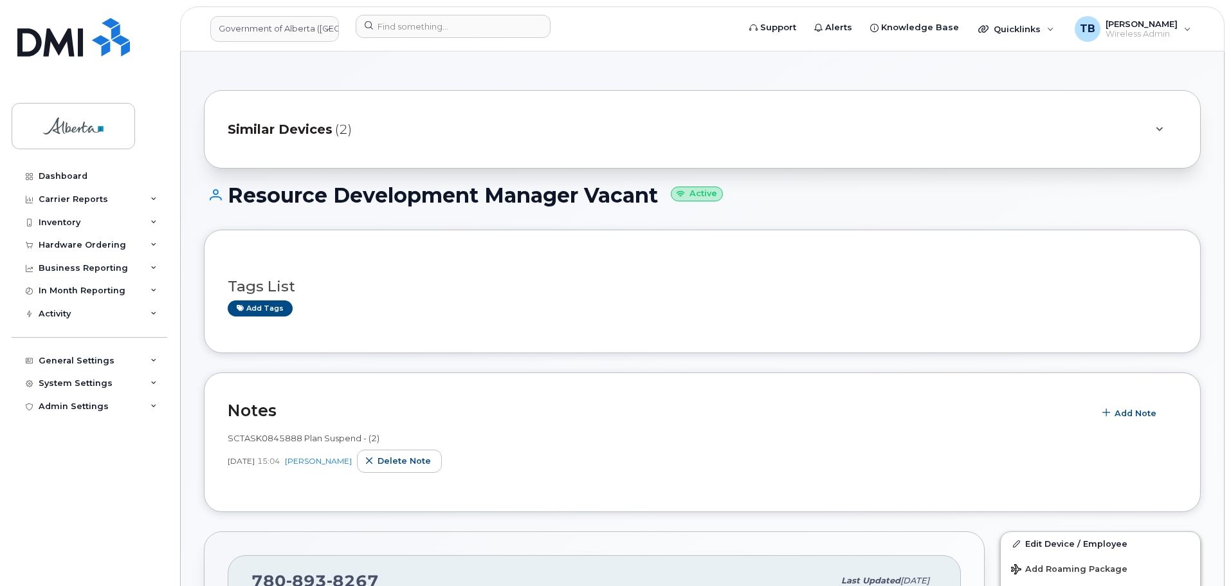
click at [256, 435] on span "SCTASK0845888 Plan Suspend - (2)" at bounding box center [304, 438] width 152 height 10
copy span "SCTASK0845888"
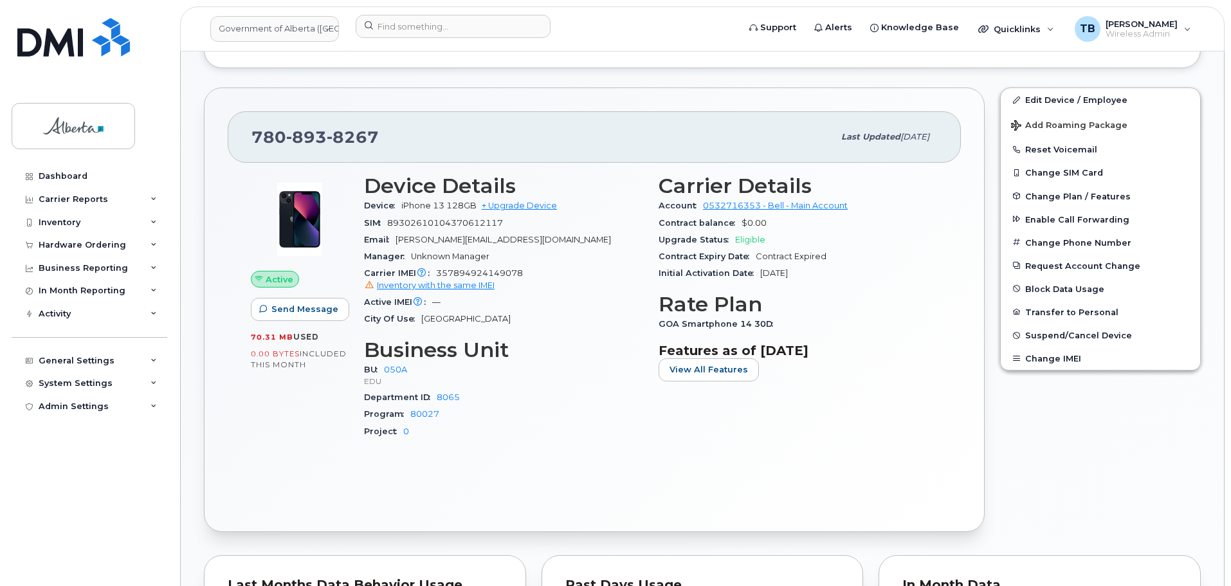
scroll to position [515, 0]
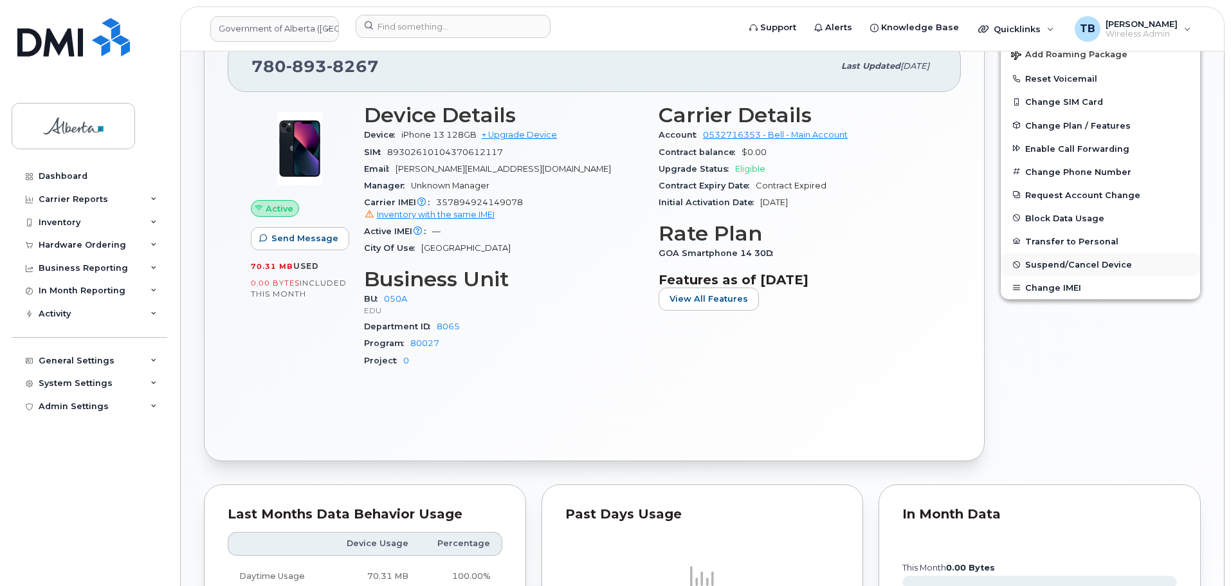
click at [1055, 264] on span "Suspend/Cancel Device" at bounding box center [1079, 265] width 107 height 10
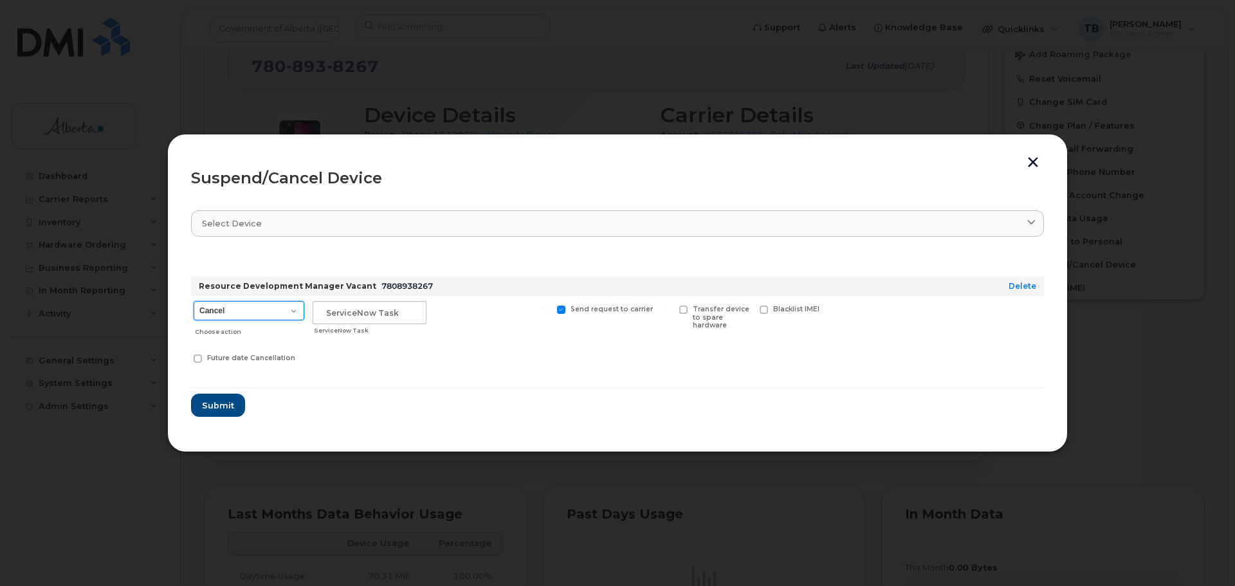
click at [245, 312] on select "Cancel Suspend - Extend Suspension Suspend - Reduced Rate Suspend - Lost Device…" at bounding box center [249, 310] width 111 height 19
select select "[object Object]"
click at [194, 301] on select "Cancel Suspend - Extend Suspension Suspend - Reduced Rate Suspend - Lost Device…" at bounding box center [249, 310] width 111 height 19
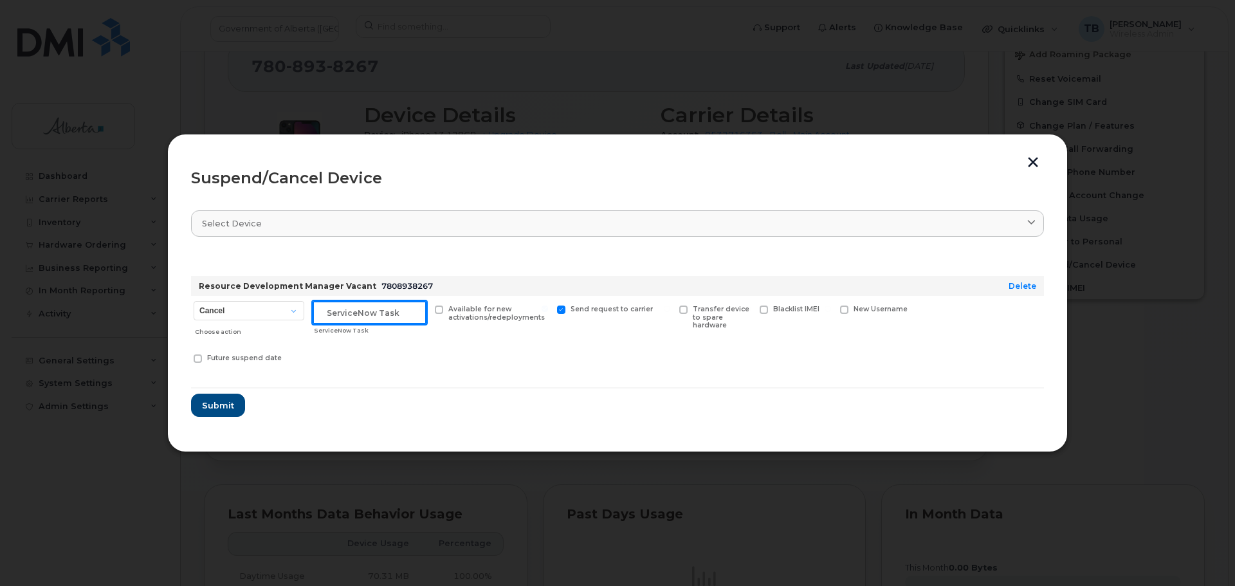
click at [392, 312] on input "text" at bounding box center [370, 312] width 114 height 23
paste input "SCTASK0845888"
type input "SCTASK0845888"
click at [198, 400] on button "Submit" at bounding box center [217, 405] width 53 height 23
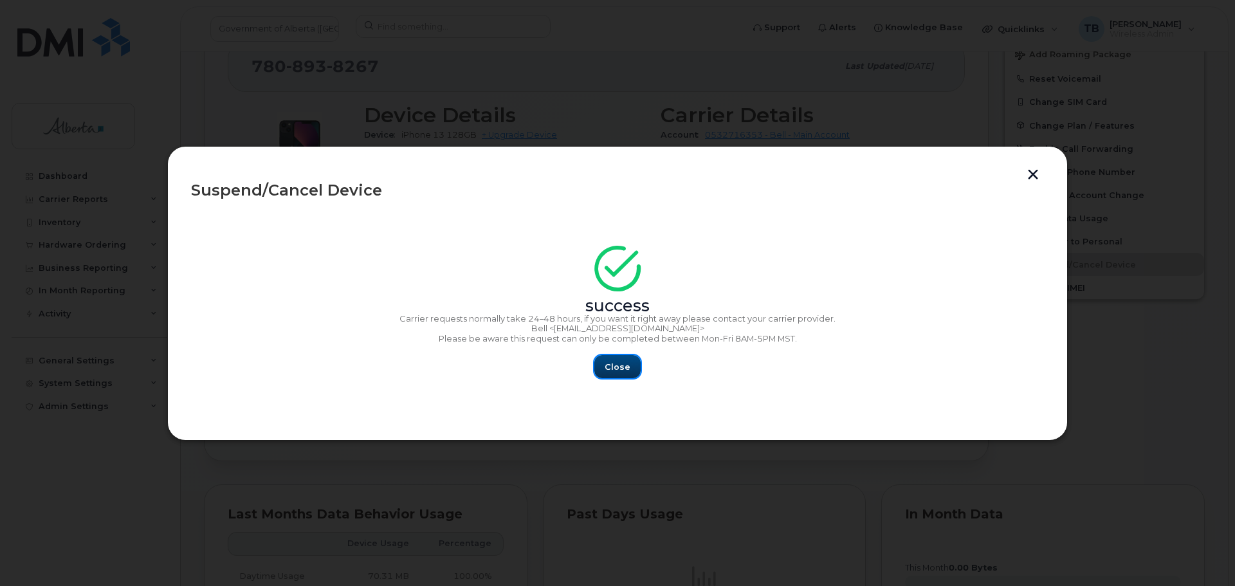
click at [622, 364] on span "Close" at bounding box center [618, 367] width 26 height 12
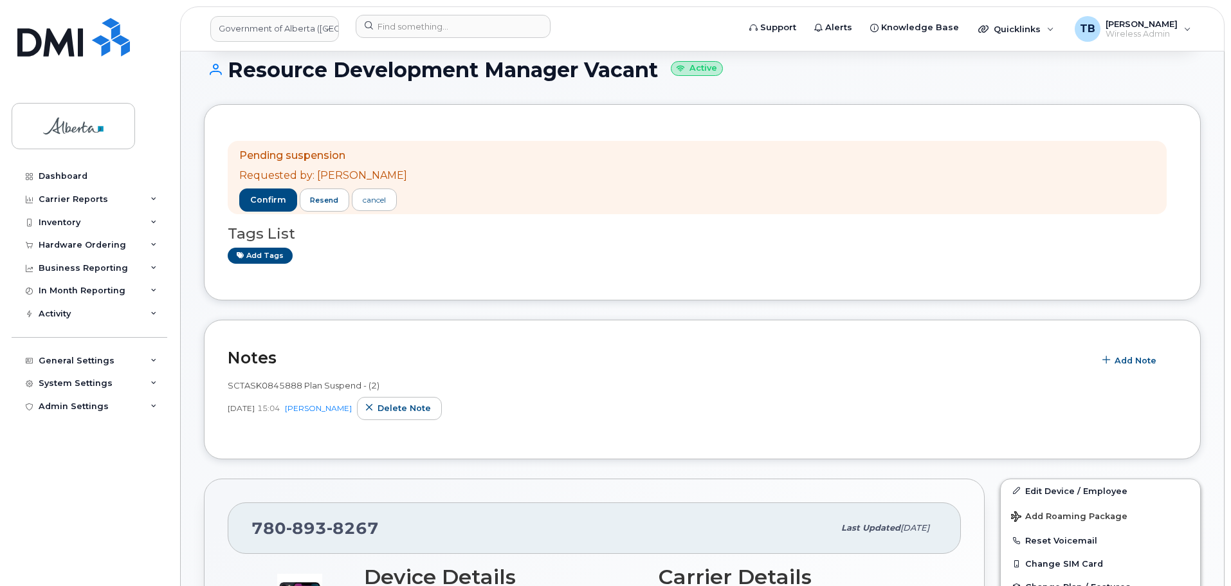
scroll to position [257, 0]
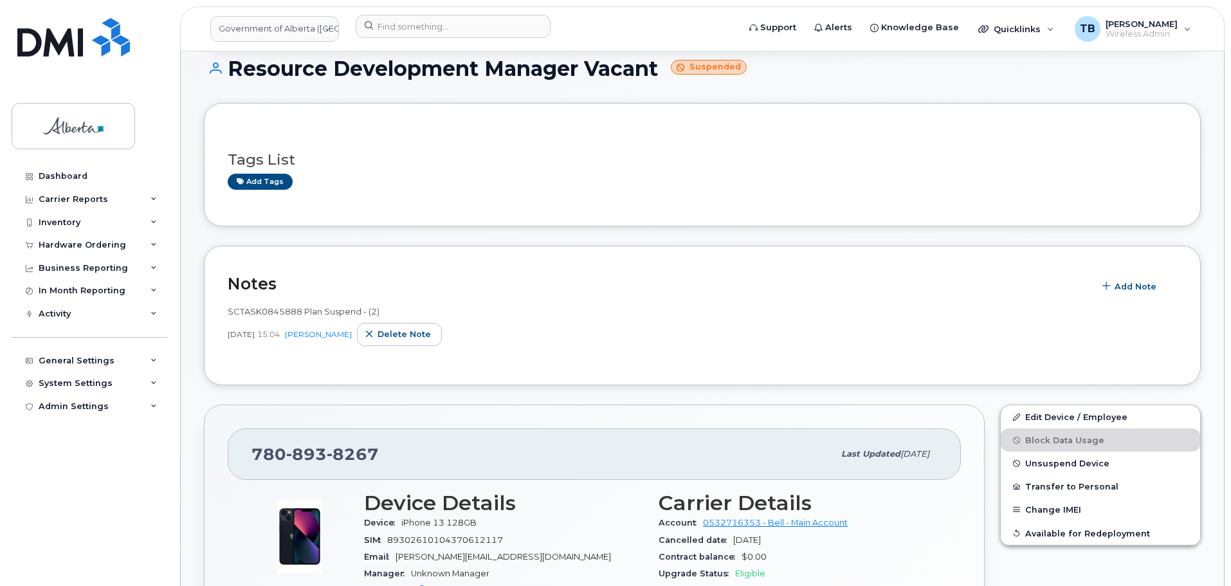
scroll to position [129, 0]
click at [299, 459] on span "893" at bounding box center [306, 452] width 41 height 19
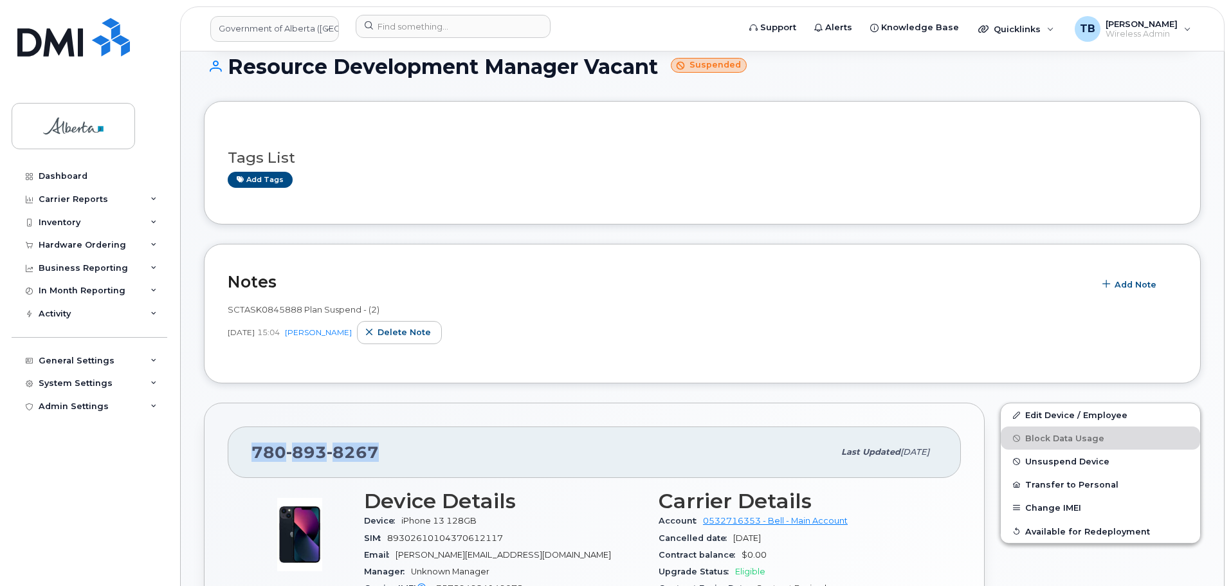
click at [299, 459] on span "893" at bounding box center [306, 452] width 41 height 19
copy span "780 893 8267"
